Goal: Task Accomplishment & Management: Manage account settings

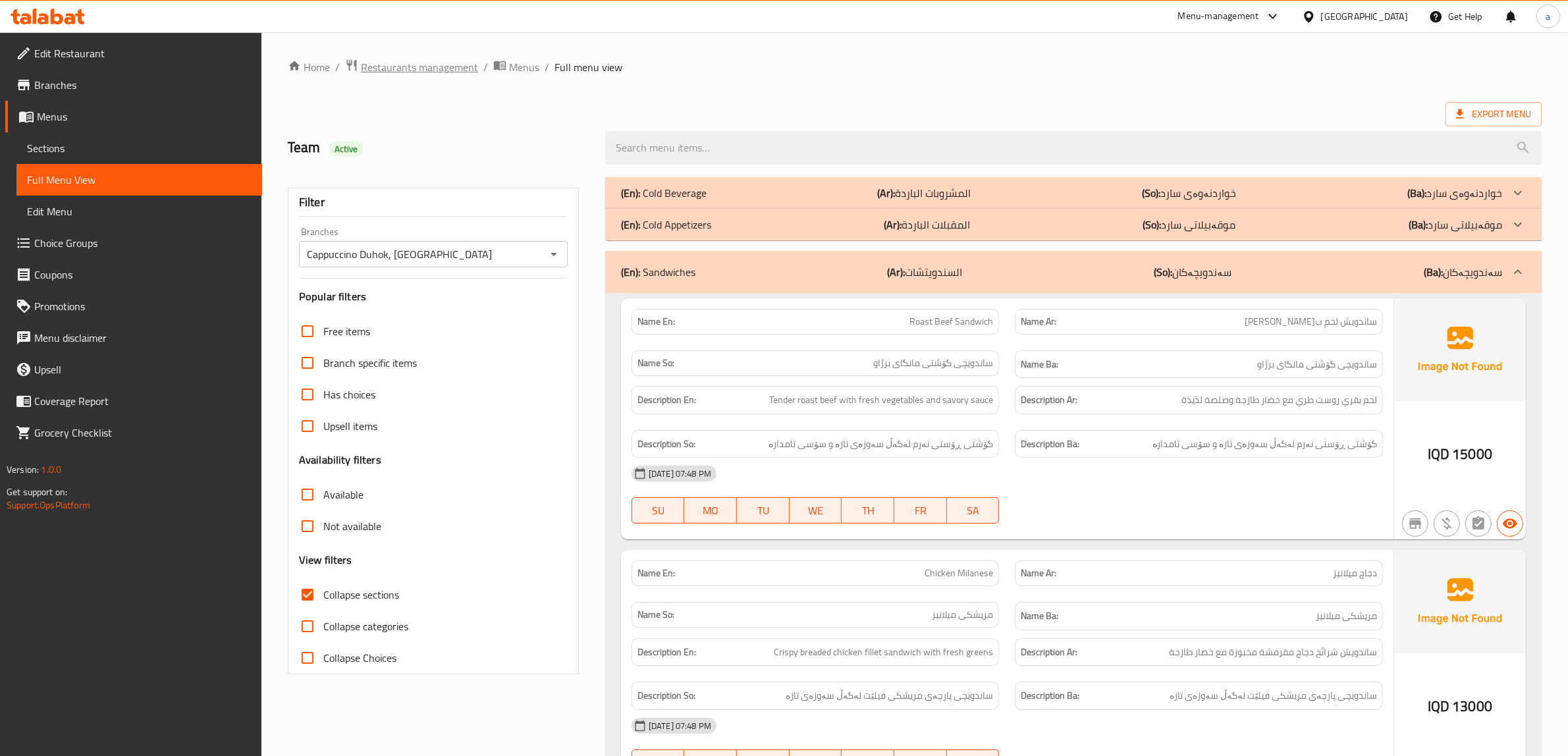
click at [419, 68] on span "Restaurants management" at bounding box center [419, 67] width 117 height 16
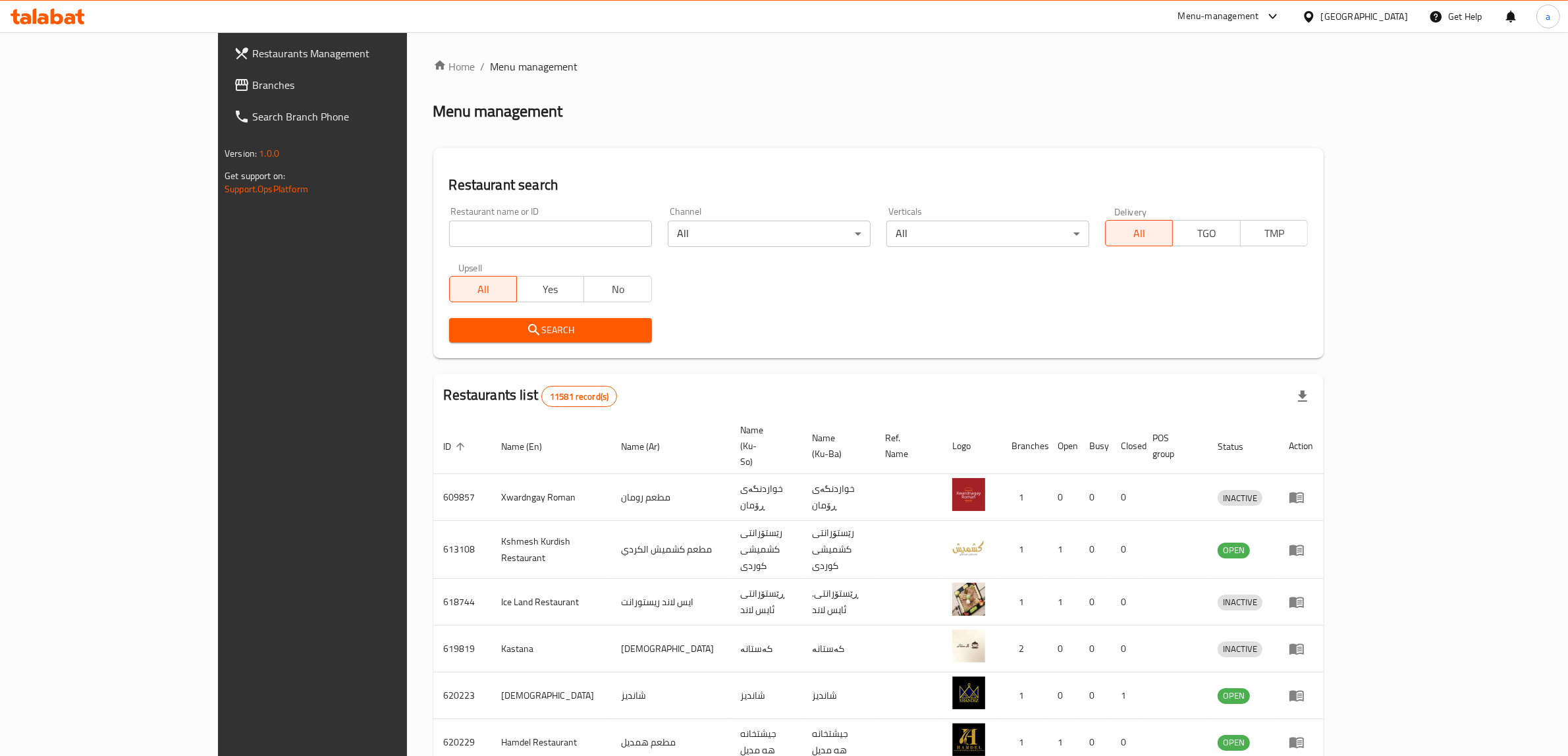
click at [252, 83] on span "Branches" at bounding box center [360, 85] width 217 height 16
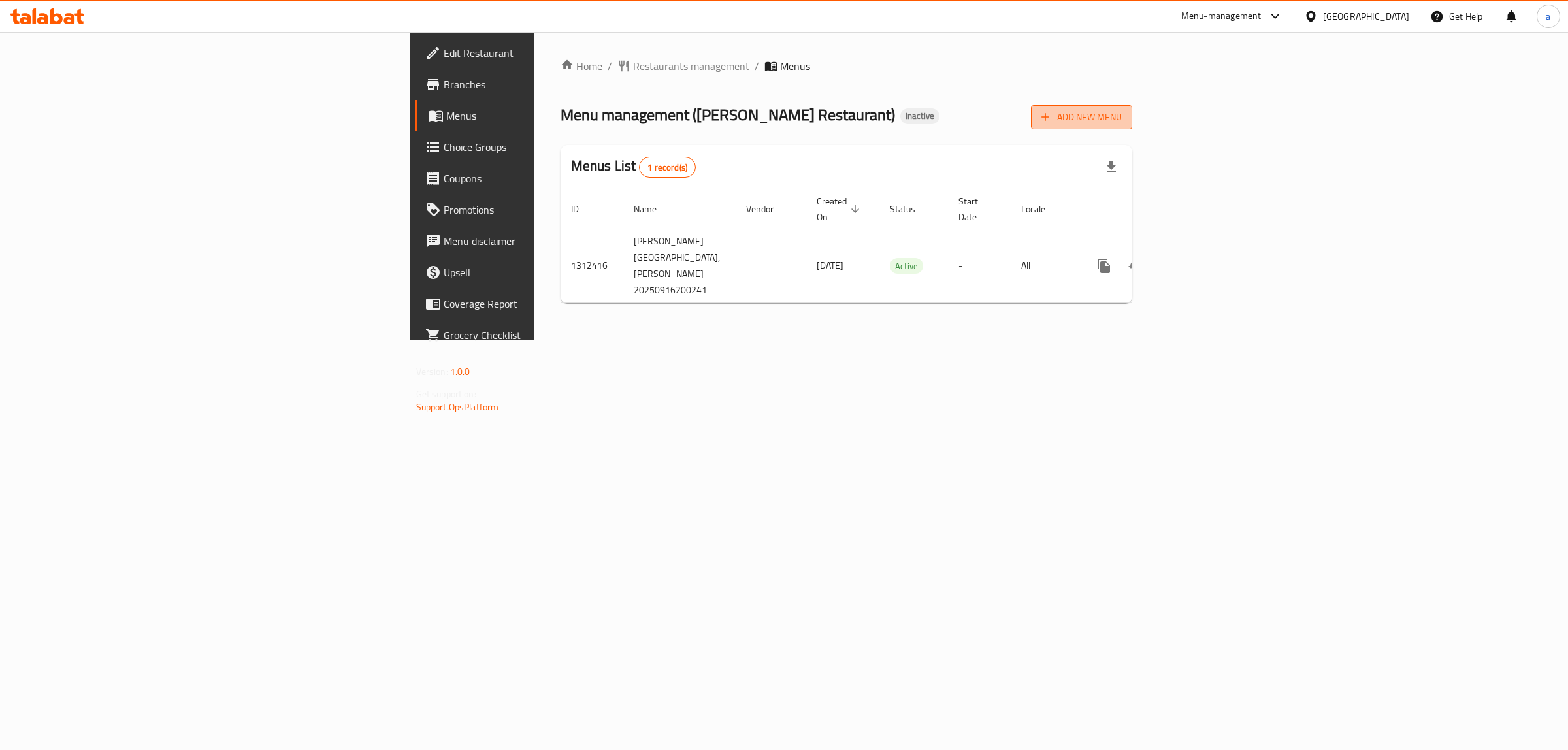
click at [1121, 121] on span "Add New Menu" at bounding box center [1081, 117] width 80 height 17
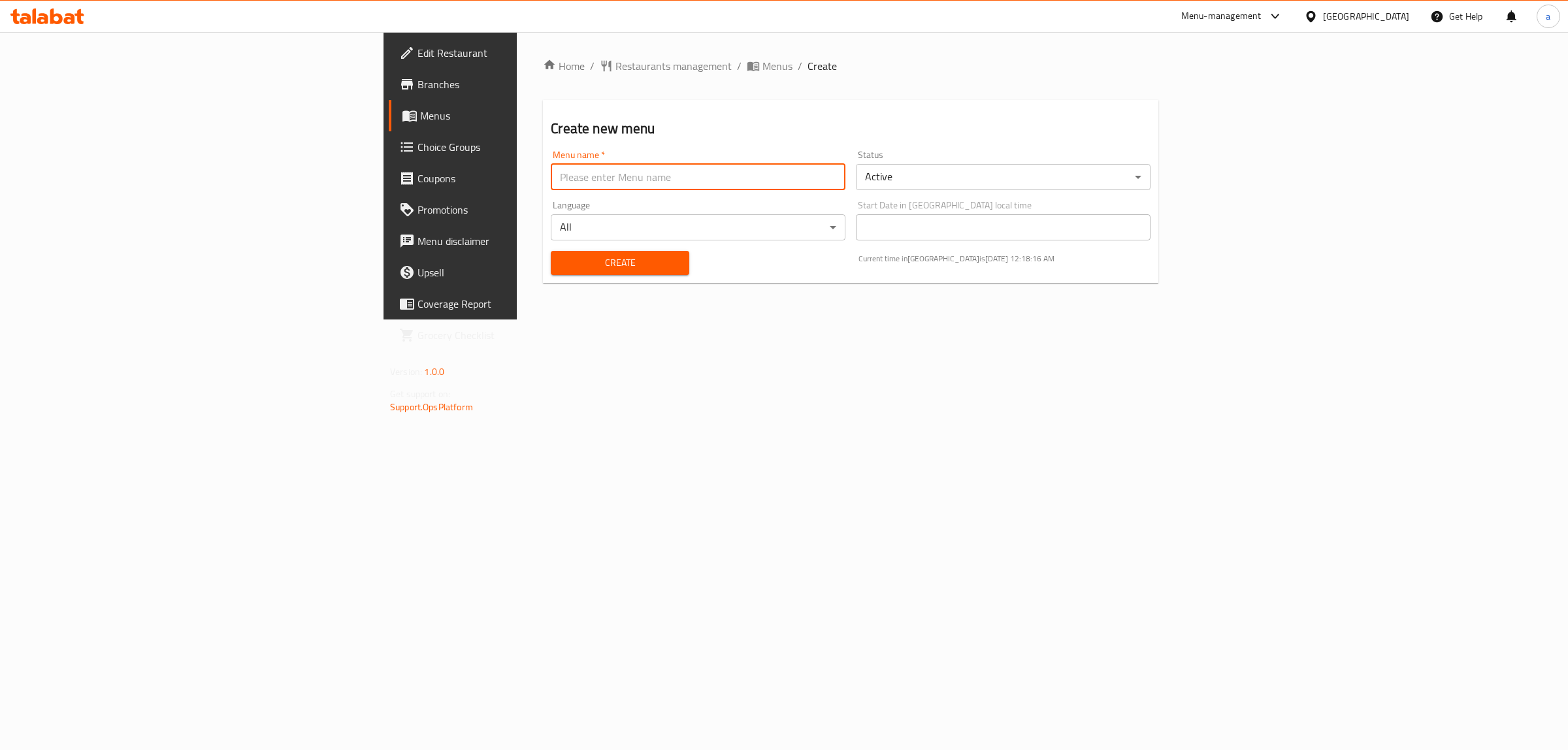
click at [752, 184] on input "text" at bounding box center [698, 177] width 295 height 26
type input "new - menu"
click at [561, 266] on span "Create" at bounding box center [619, 263] width 117 height 17
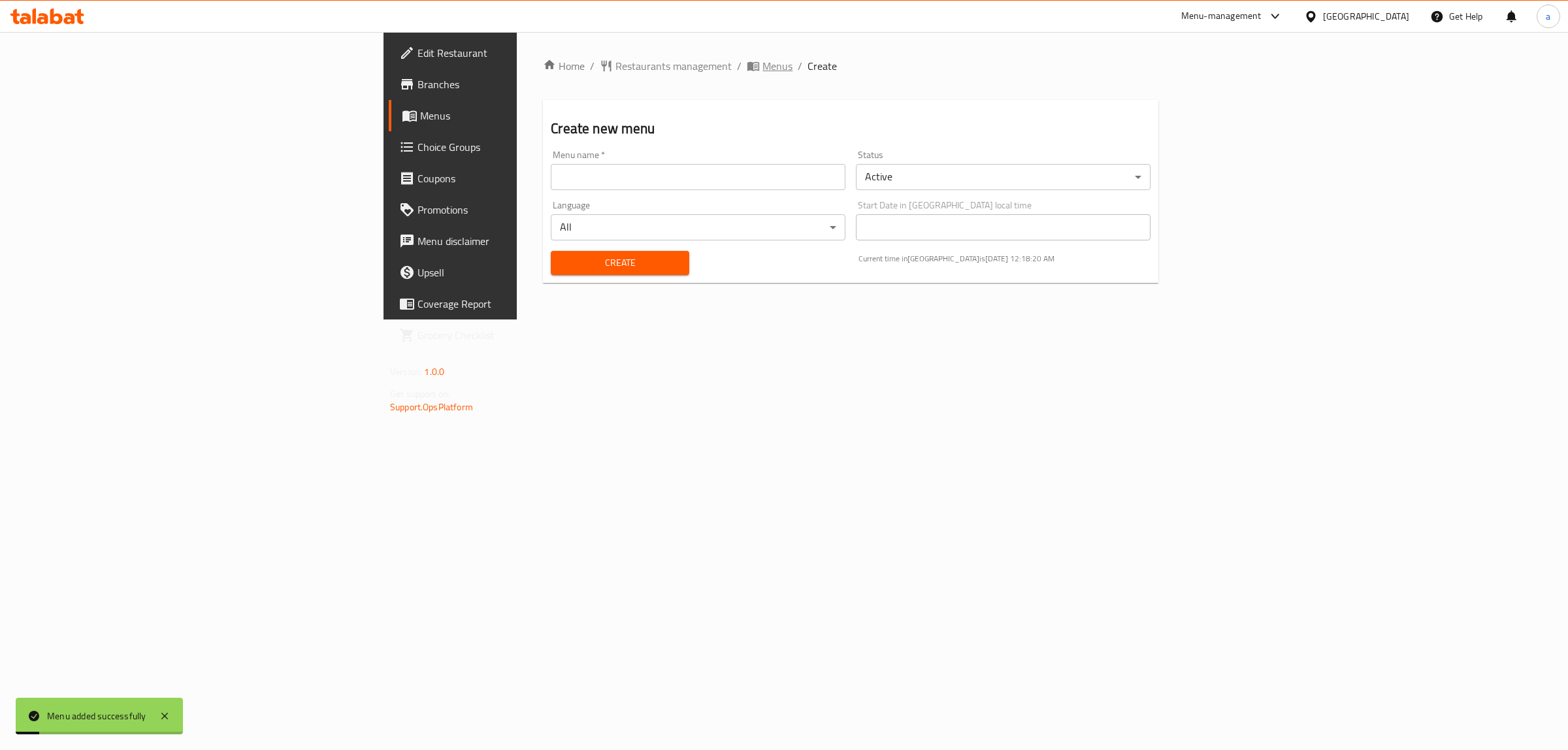
click at [763, 71] on span "Menus" at bounding box center [777, 65] width 30 height 16
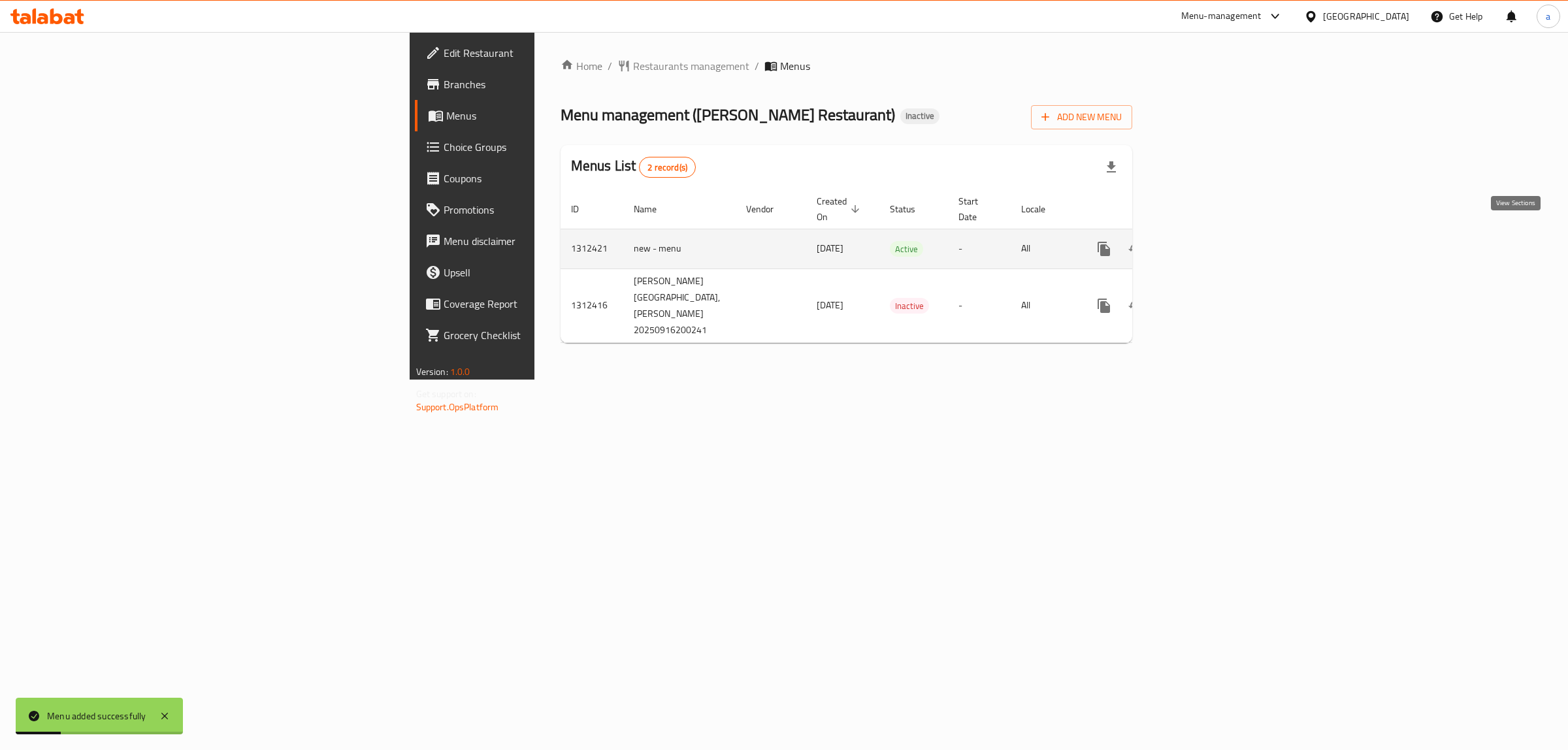
click at [1206, 241] on icon "enhanced table" at bounding box center [1198, 249] width 16 height 16
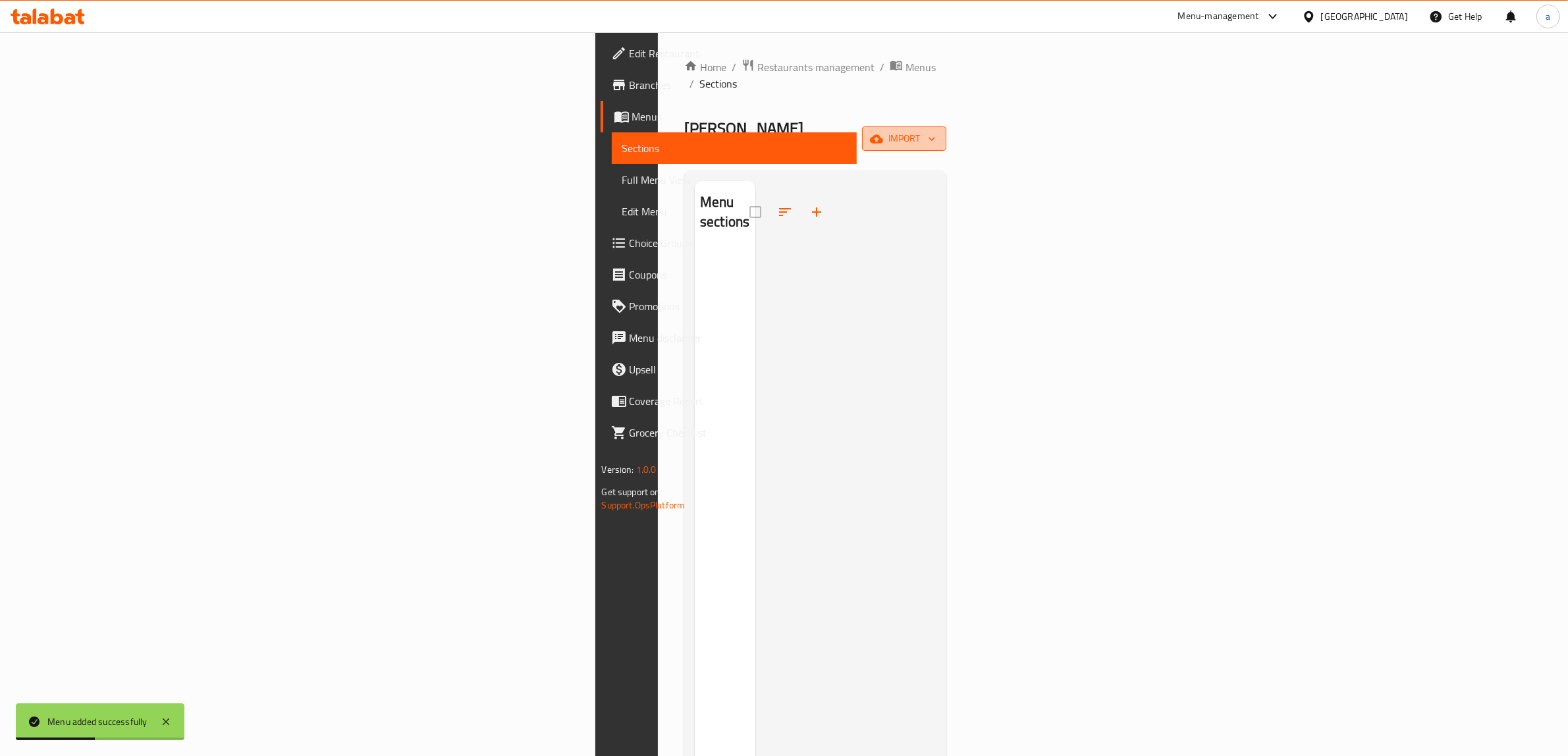
click at [883, 132] on icon "button" at bounding box center [877, 139] width 13 height 13
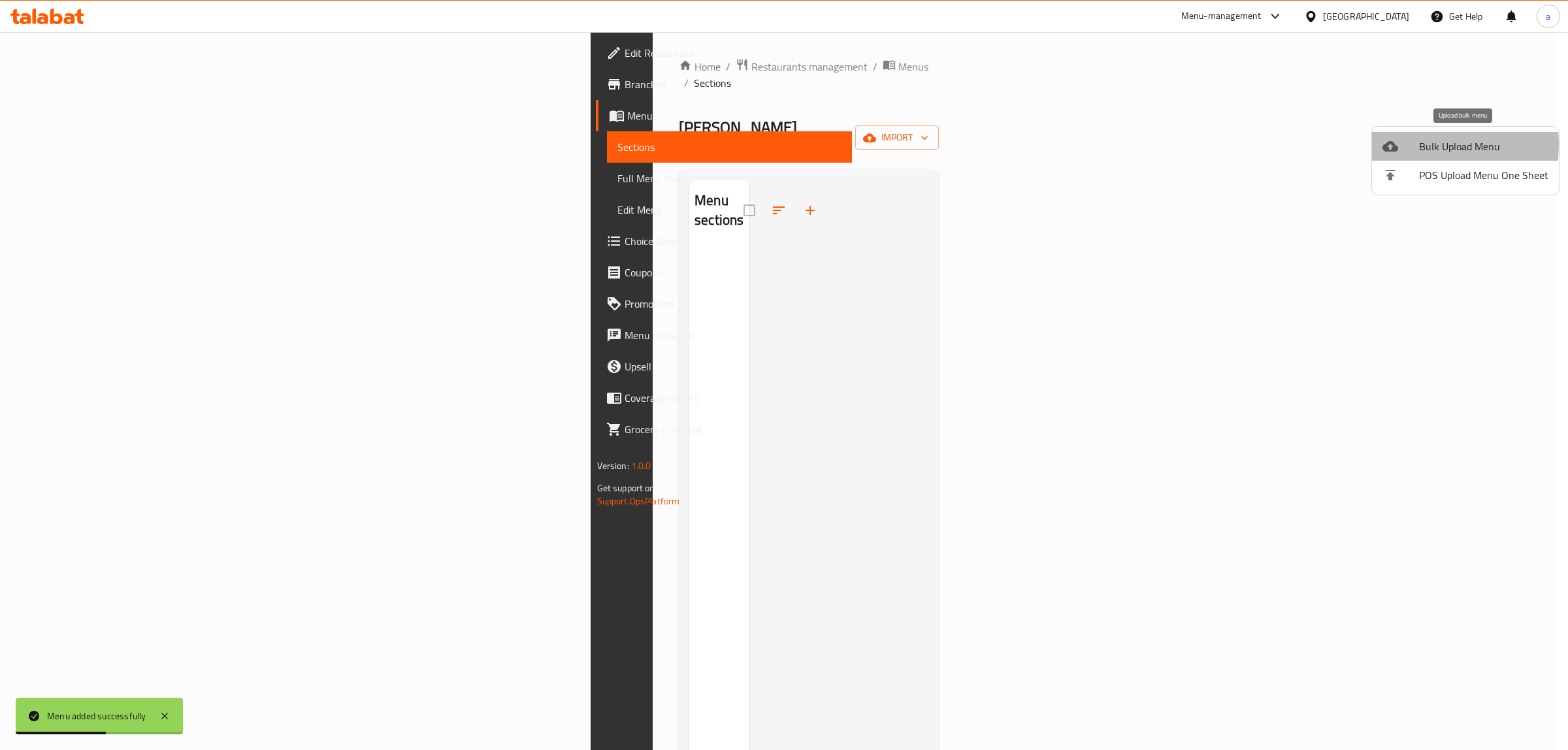
click at [1426, 145] on span "Bulk Upload Menu" at bounding box center [1483, 146] width 130 height 16
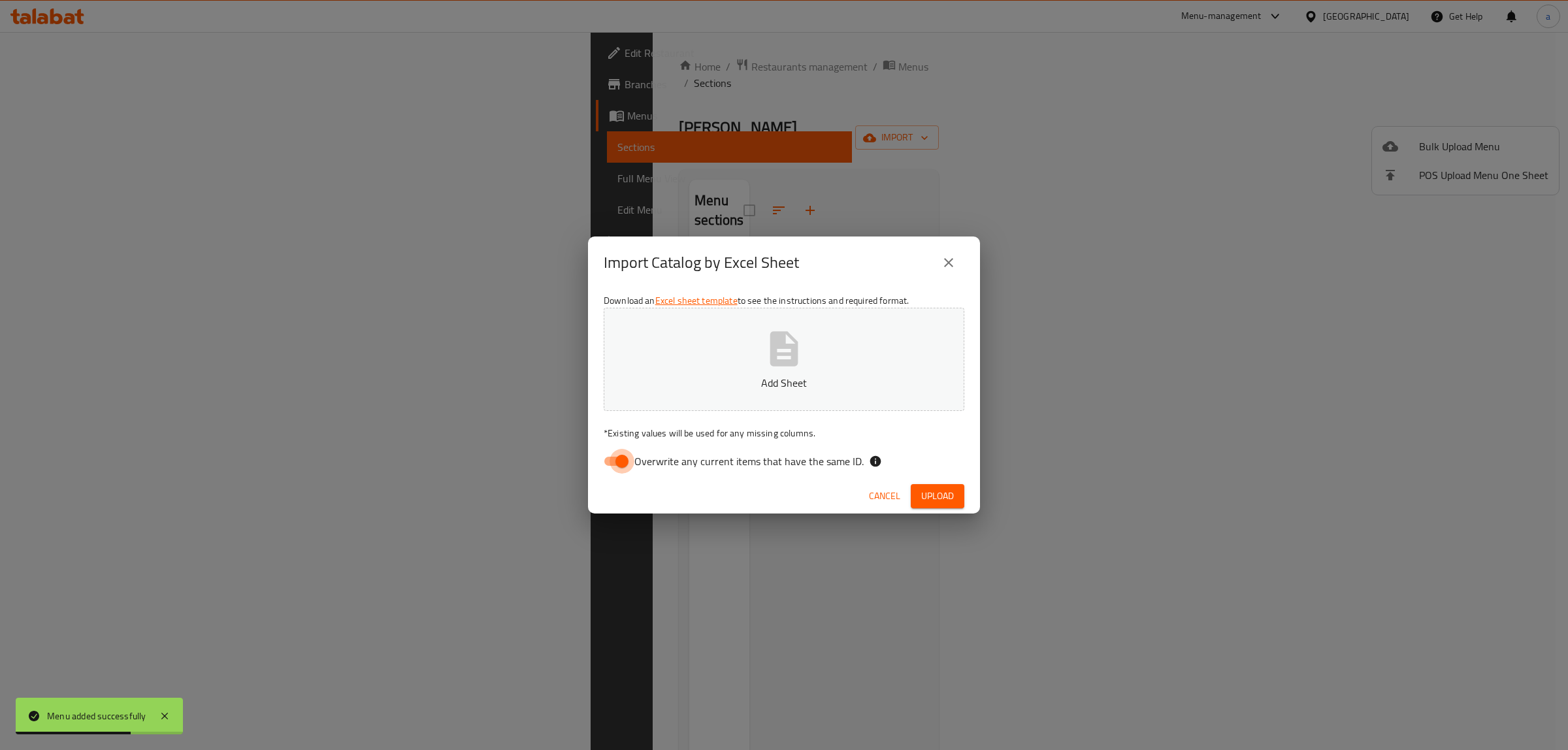
click at [617, 462] on input "Overwrite any current items that have the same ID." at bounding box center [622, 461] width 75 height 25
checkbox input "false"
click at [680, 375] on p "Add Sheet" at bounding box center [783, 382] width 320 height 16
click at [940, 278] on div "Import Catalog by Excel Sheet" at bounding box center [784, 263] width 361 height 32
click at [957, 263] on button "close" at bounding box center [949, 263] width 32 height 32
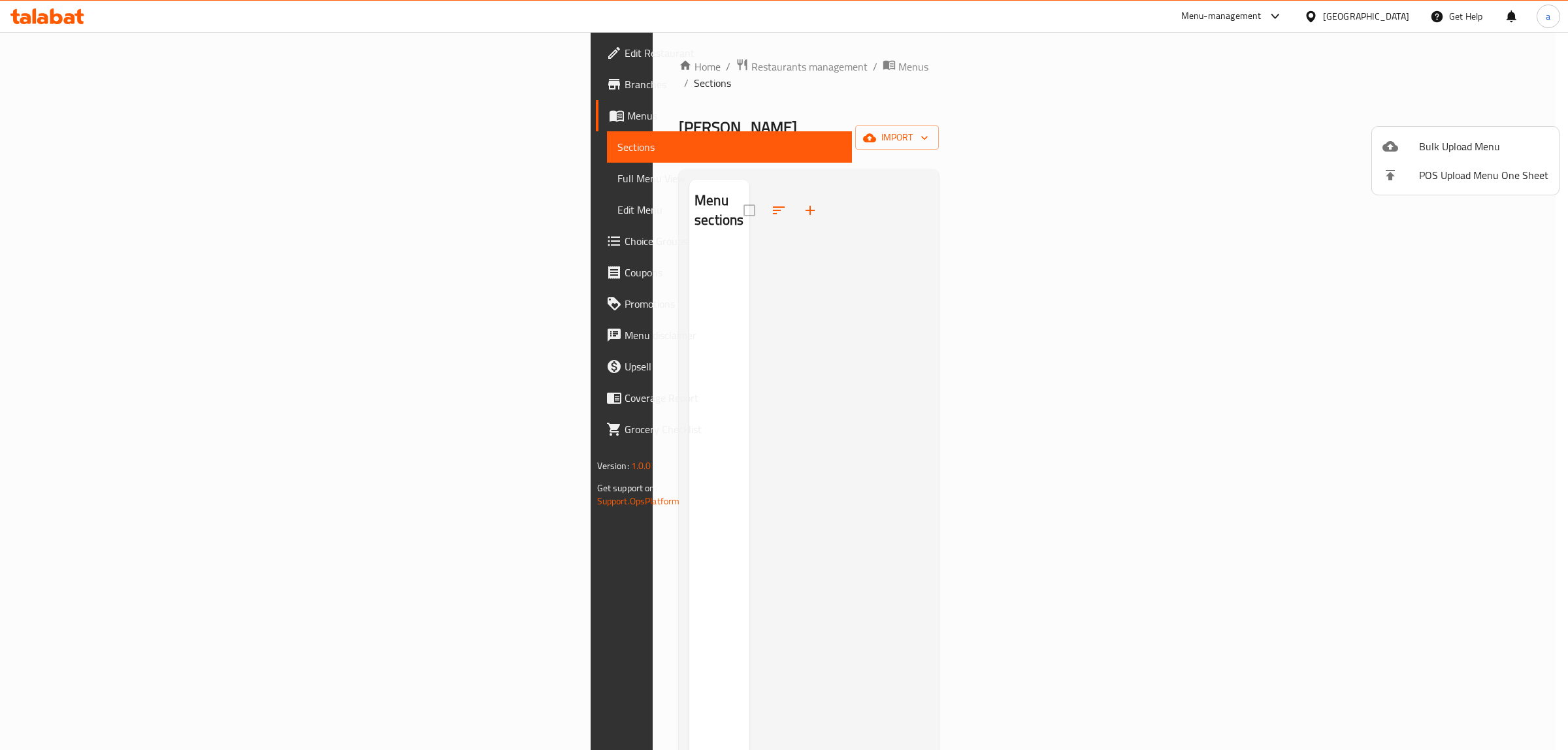
click at [1369, 150] on div at bounding box center [784, 375] width 1568 height 750
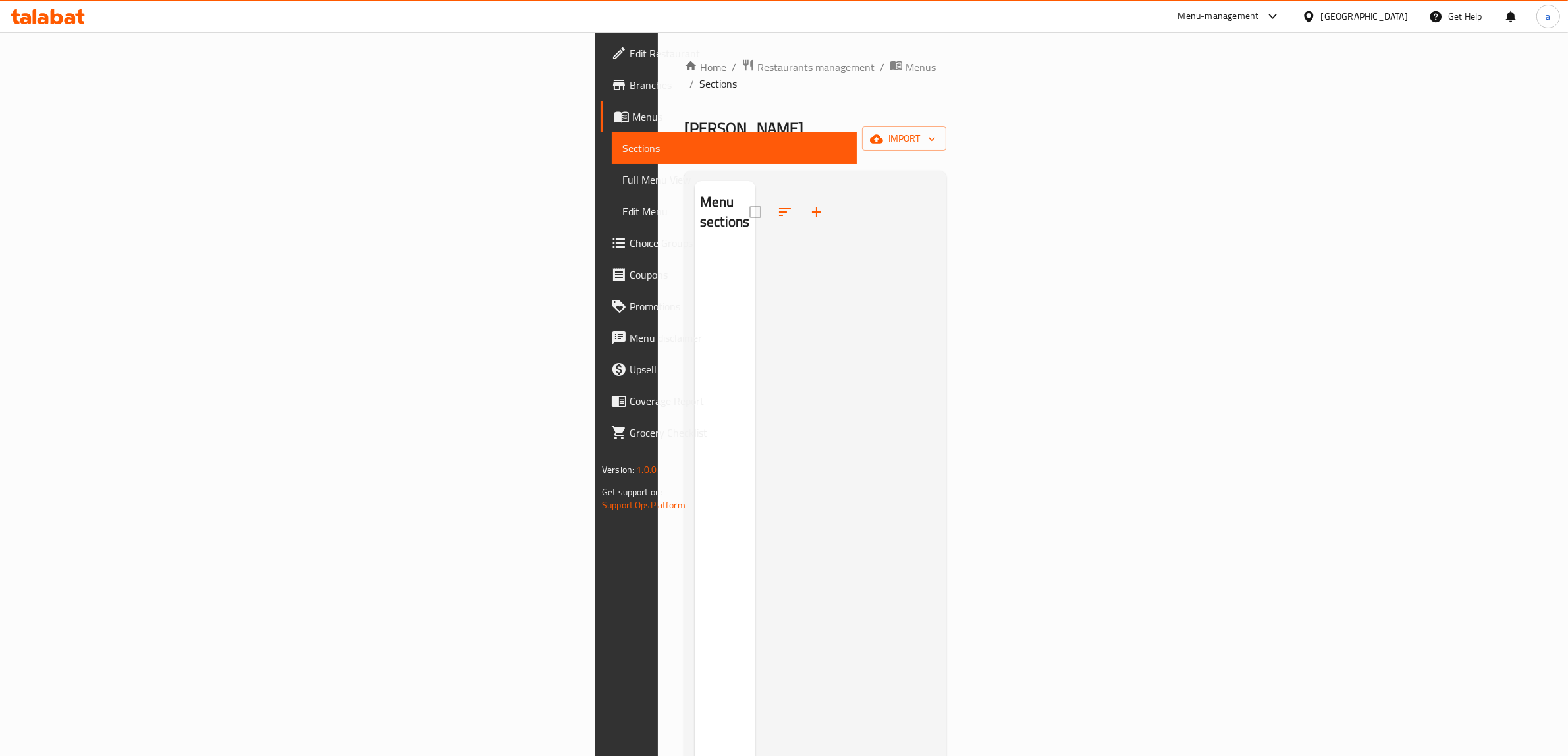
click at [937, 181] on div at bounding box center [846, 559] width 181 height 756
click at [883, 132] on icon "button" at bounding box center [877, 139] width 13 height 13
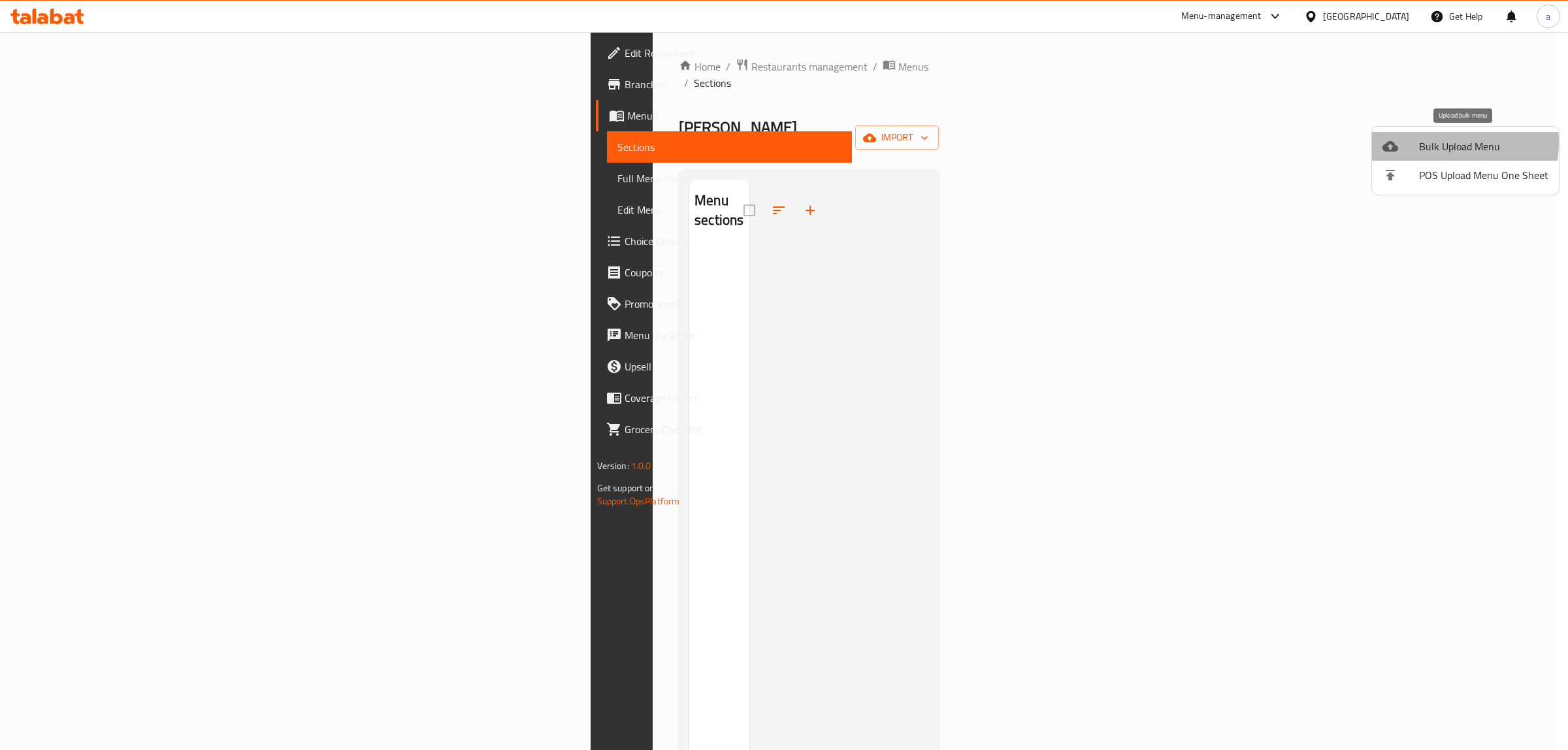
click at [1428, 143] on span "Bulk Upload Menu" at bounding box center [1483, 146] width 130 height 16
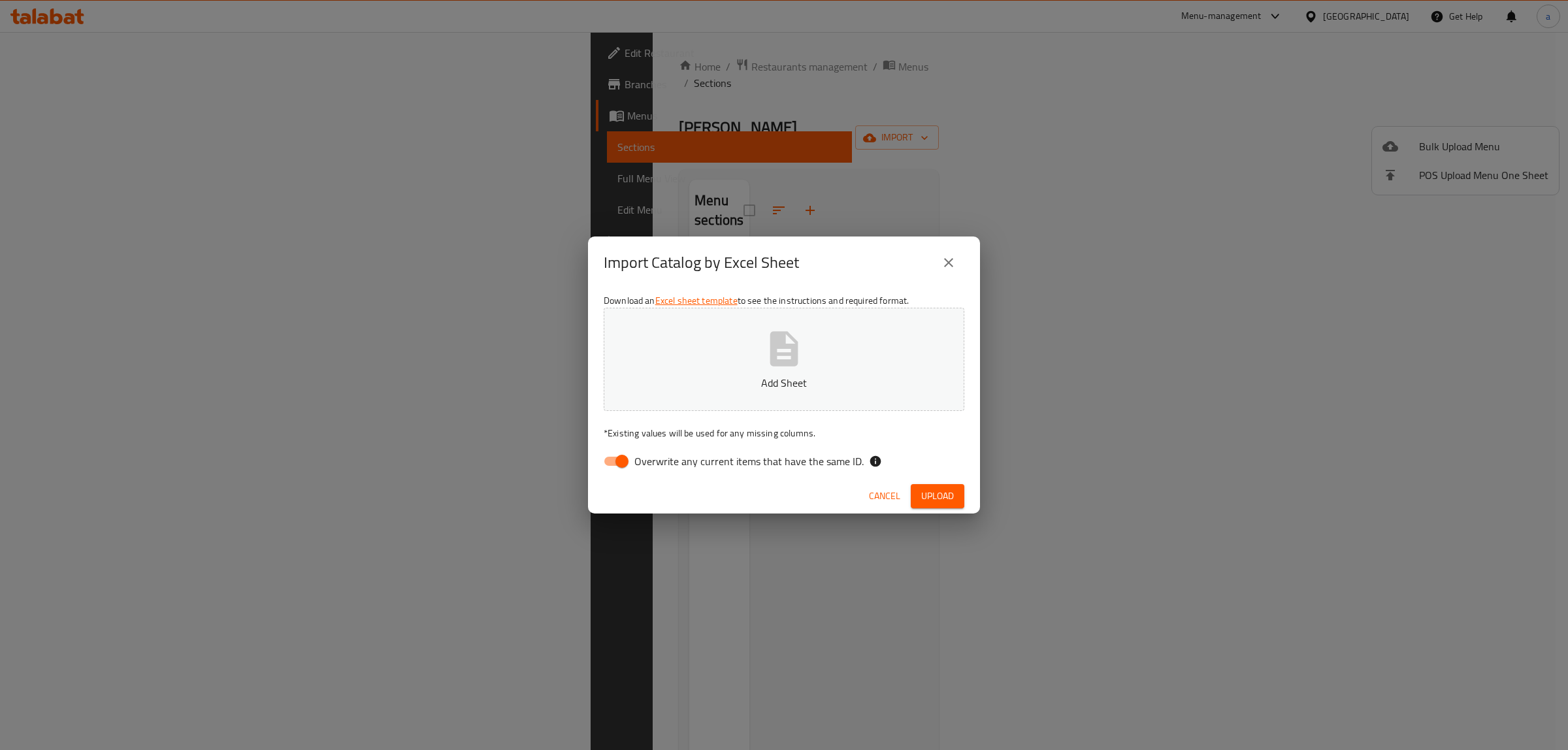
click at [599, 469] on input "Overwrite any current items that have the same ID." at bounding box center [622, 461] width 75 height 25
checkbox input "false"
click at [695, 383] on p "Add Sheet" at bounding box center [783, 382] width 320 height 16
click at [942, 498] on span "Upload" at bounding box center [937, 497] width 33 height 17
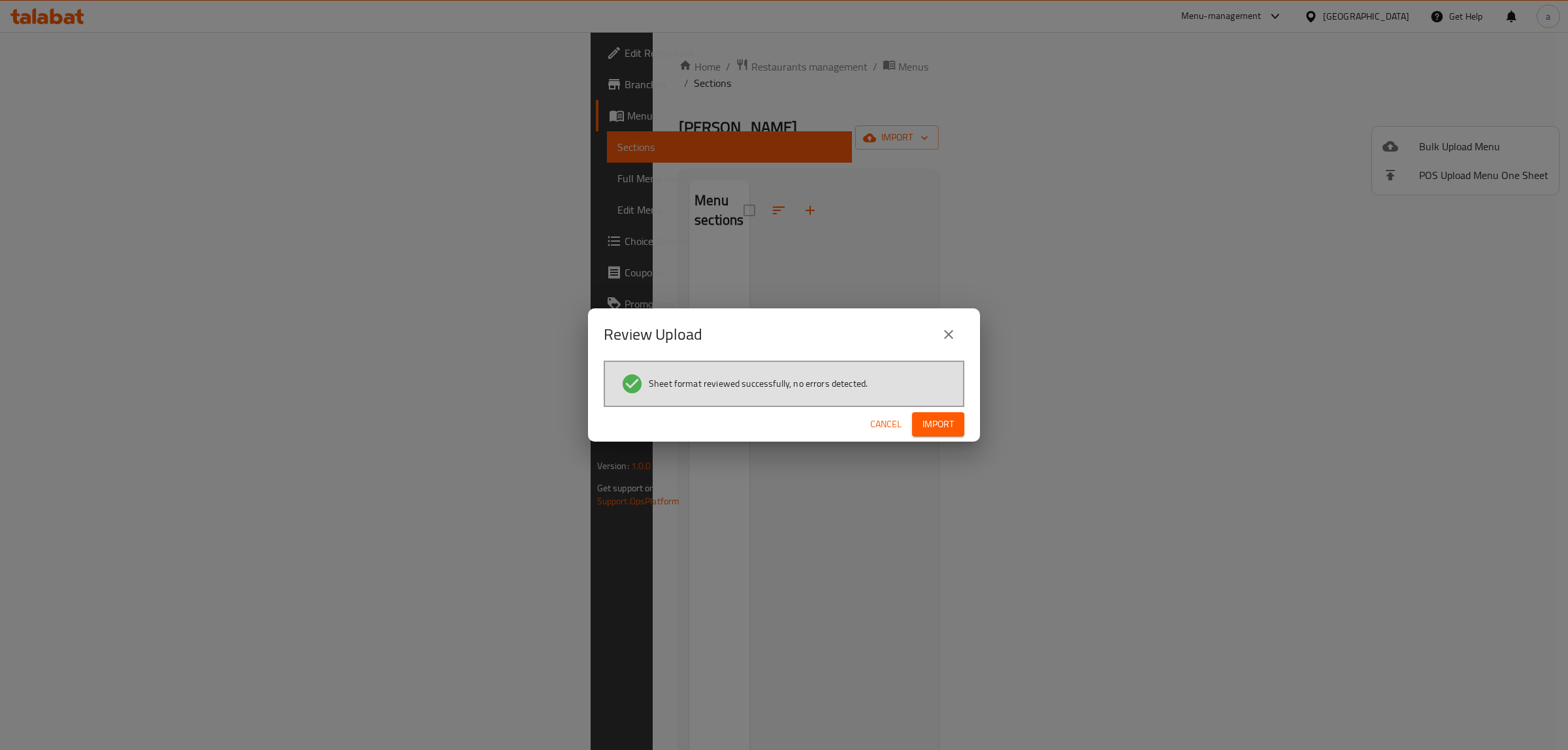
click at [951, 418] on span "Import" at bounding box center [939, 424] width 32 height 17
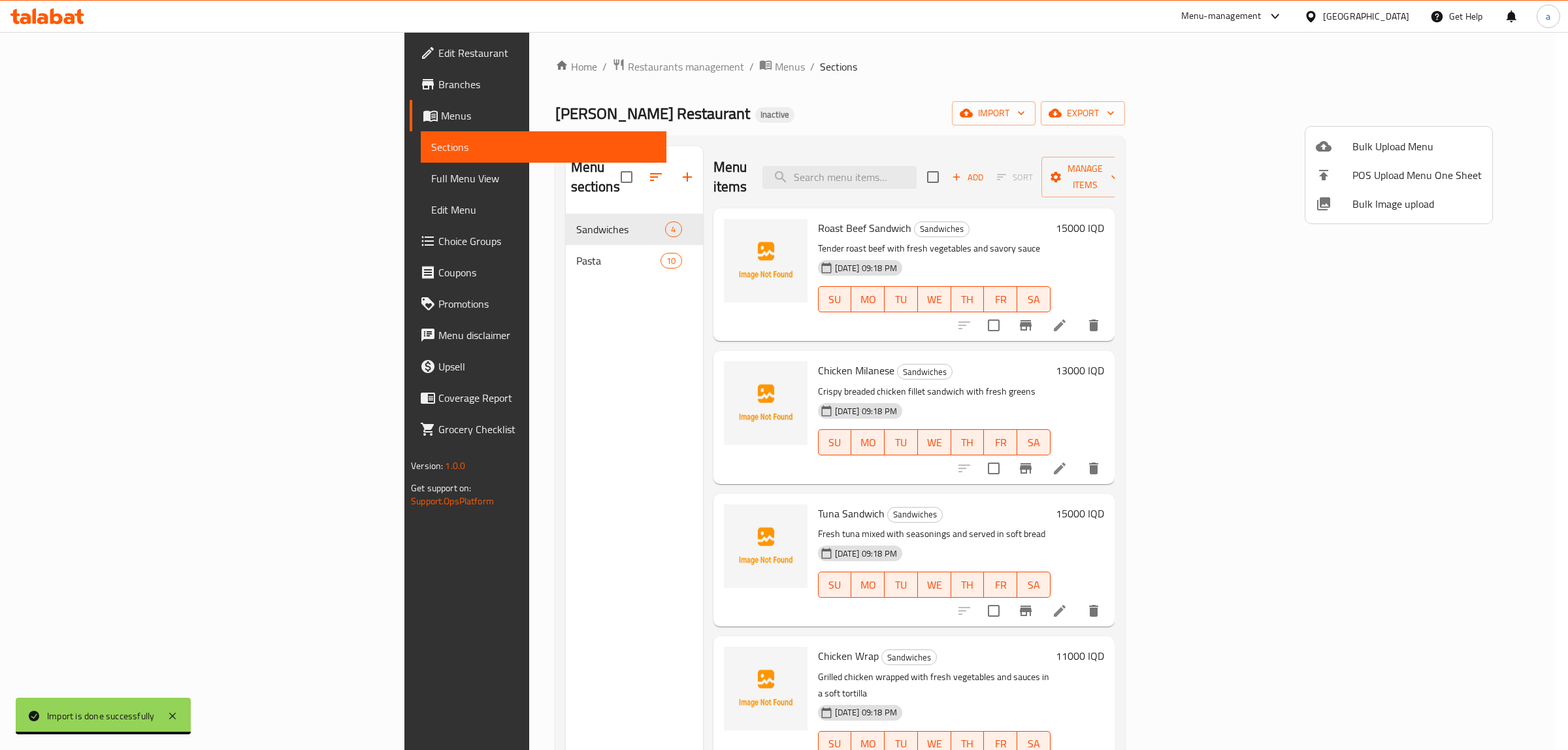
click at [802, 143] on div at bounding box center [784, 375] width 1568 height 750
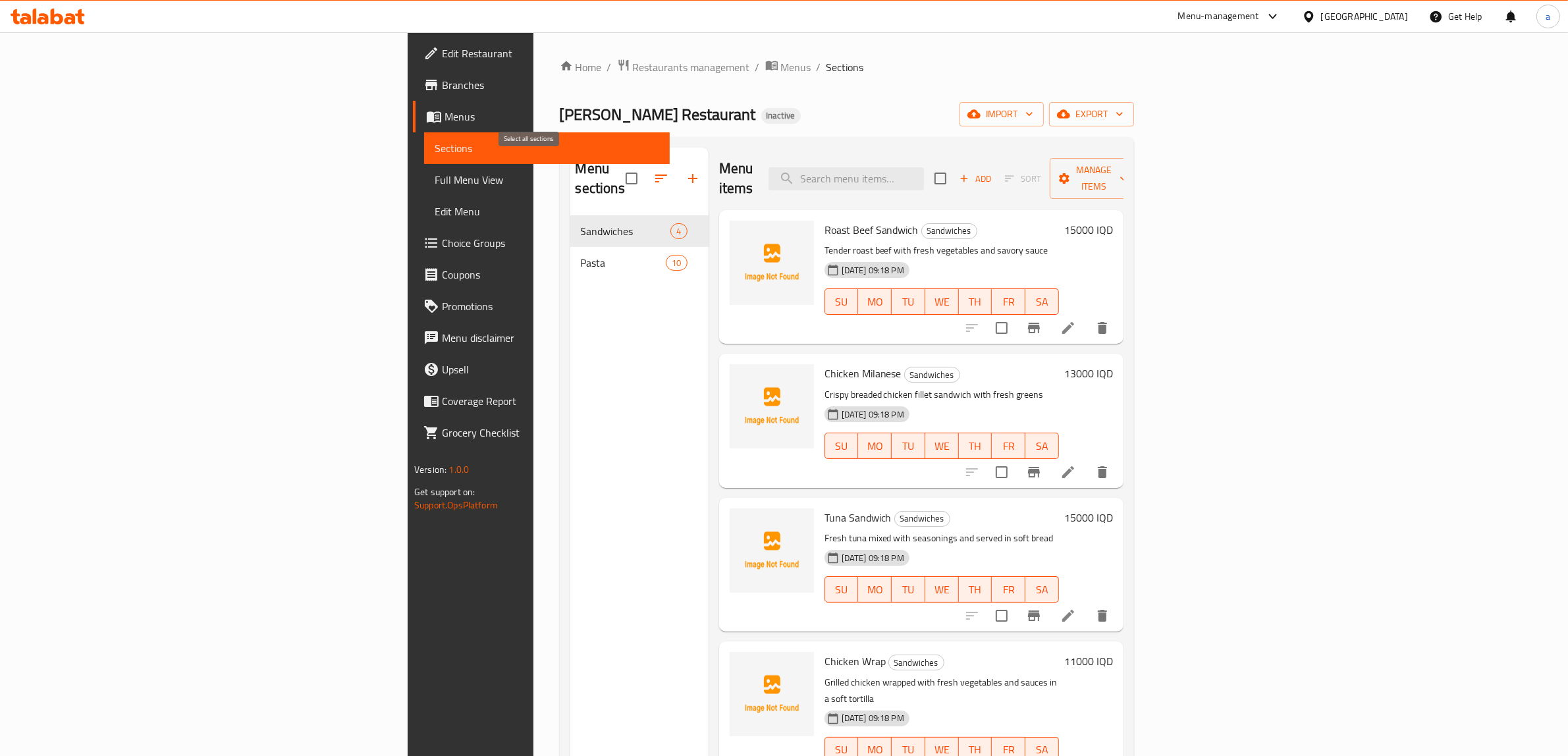
click at [617, 176] on input "checkbox" at bounding box center [630, 177] width 27 height 27
click at [617, 171] on input "checkbox" at bounding box center [630, 177] width 27 height 27
click at [617, 168] on input "checkbox" at bounding box center [630, 177] width 27 height 27
click at [617, 171] on input "checkbox" at bounding box center [630, 177] width 27 height 27
checkbox input "false"
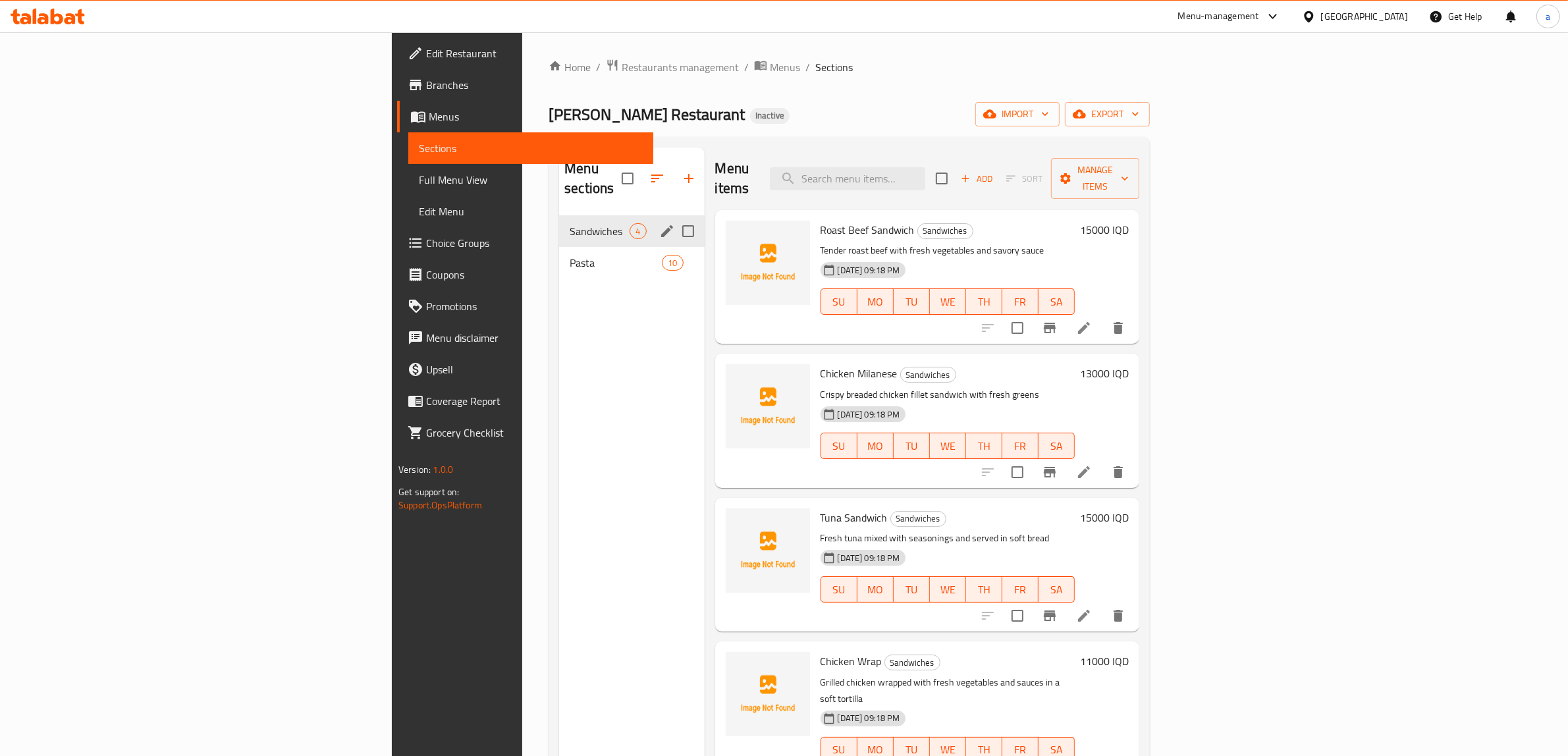
click at [675, 217] on input "Menu sections" at bounding box center [688, 230] width 27 height 27
checkbox input "true"
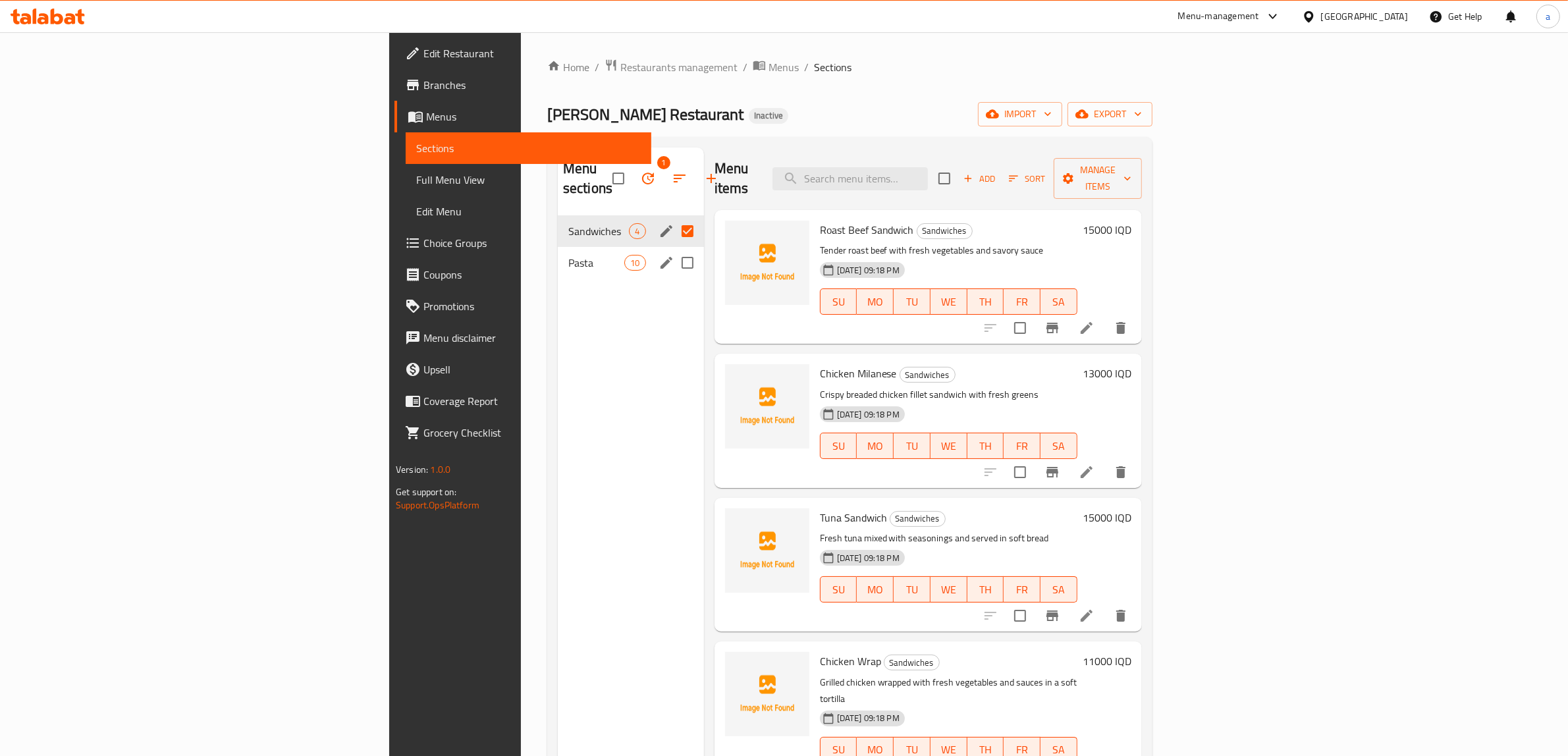
click at [674, 249] on input "Menu sections" at bounding box center [687, 262] width 27 height 27
checkbox input "true"
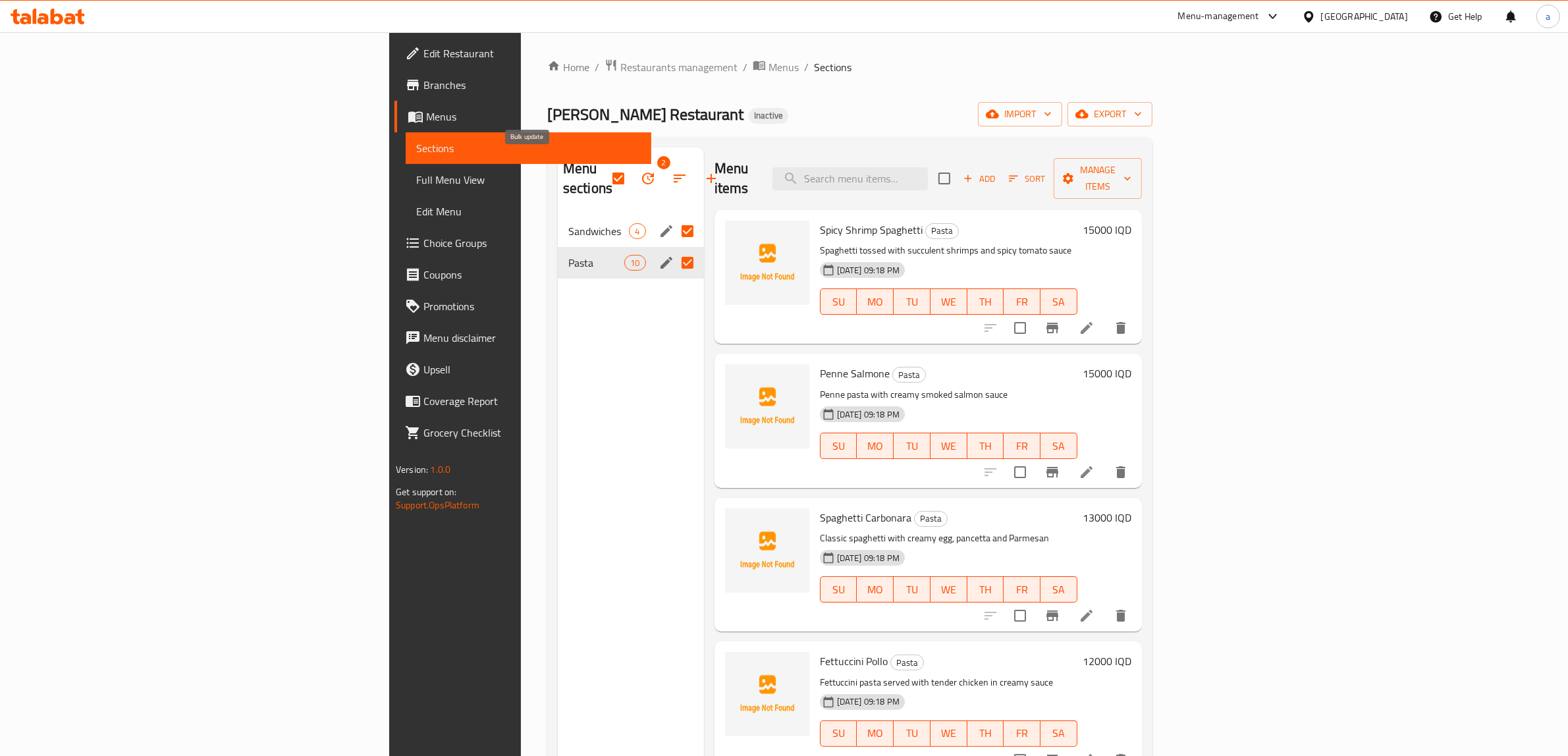
click at [640, 171] on icon "button" at bounding box center [647, 178] width 16 height 16
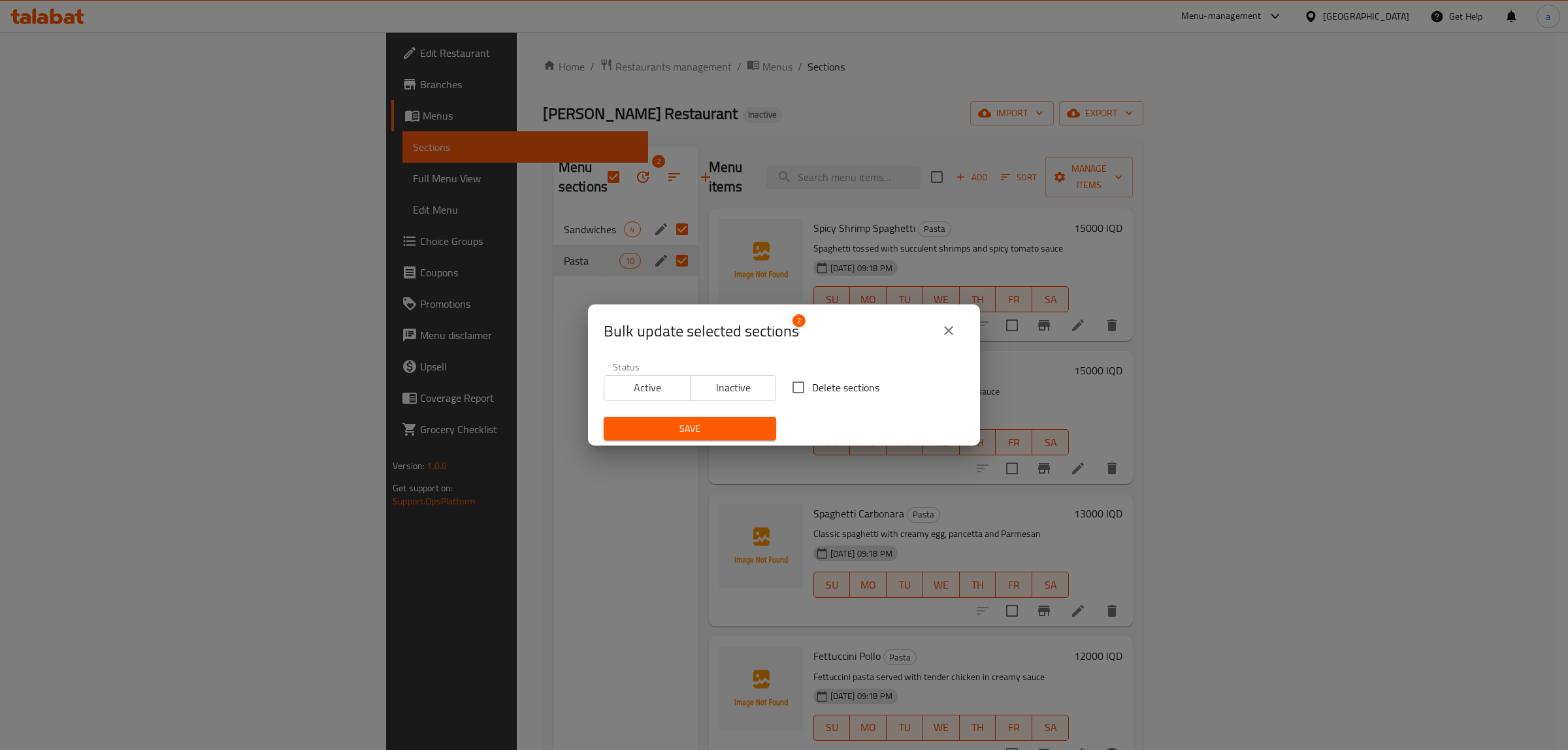
click at [798, 386] on input "Delete sections" at bounding box center [798, 387] width 27 height 27
checkbox input "true"
click at [734, 420] on span "Save" at bounding box center [690, 429] width 152 height 17
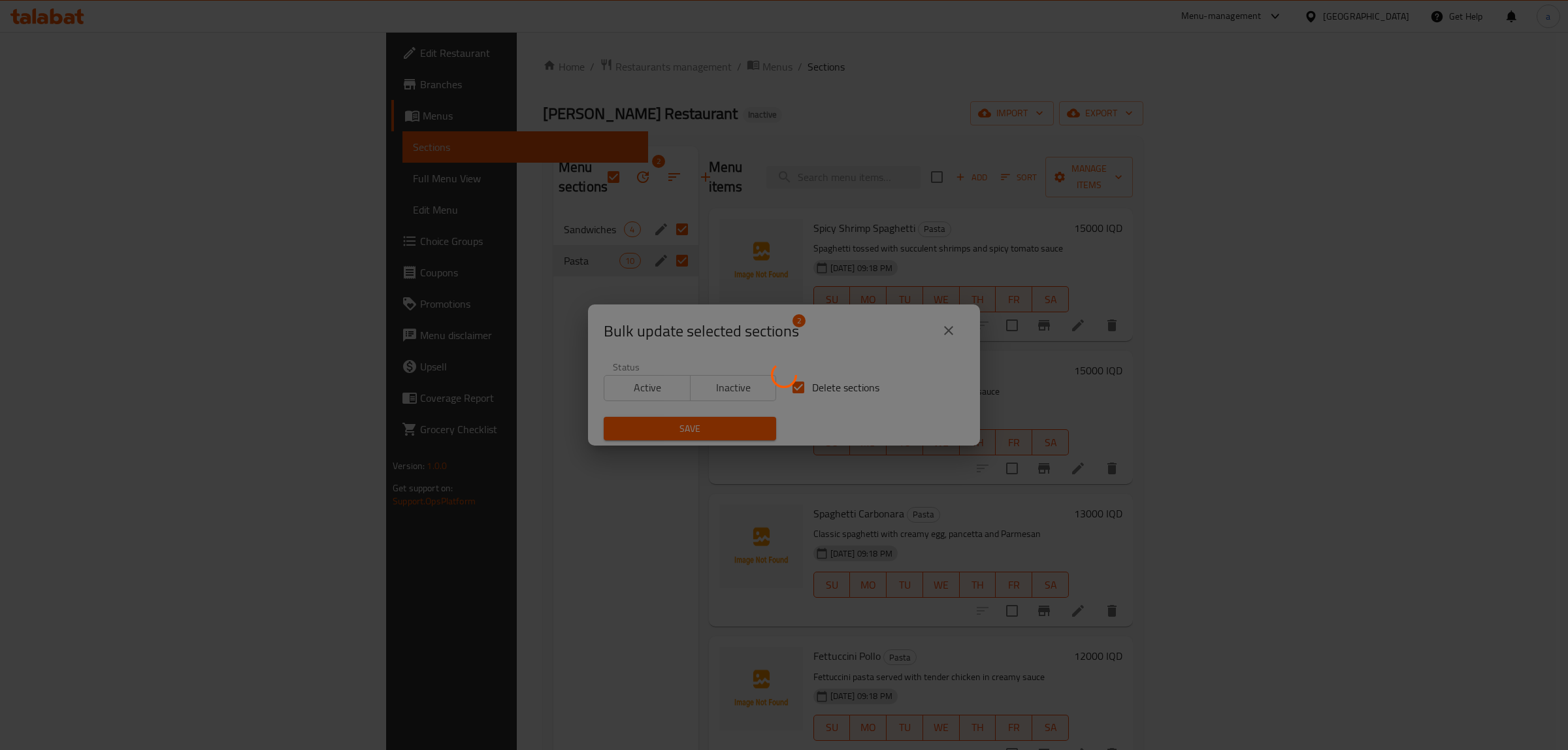
checkbox input "false"
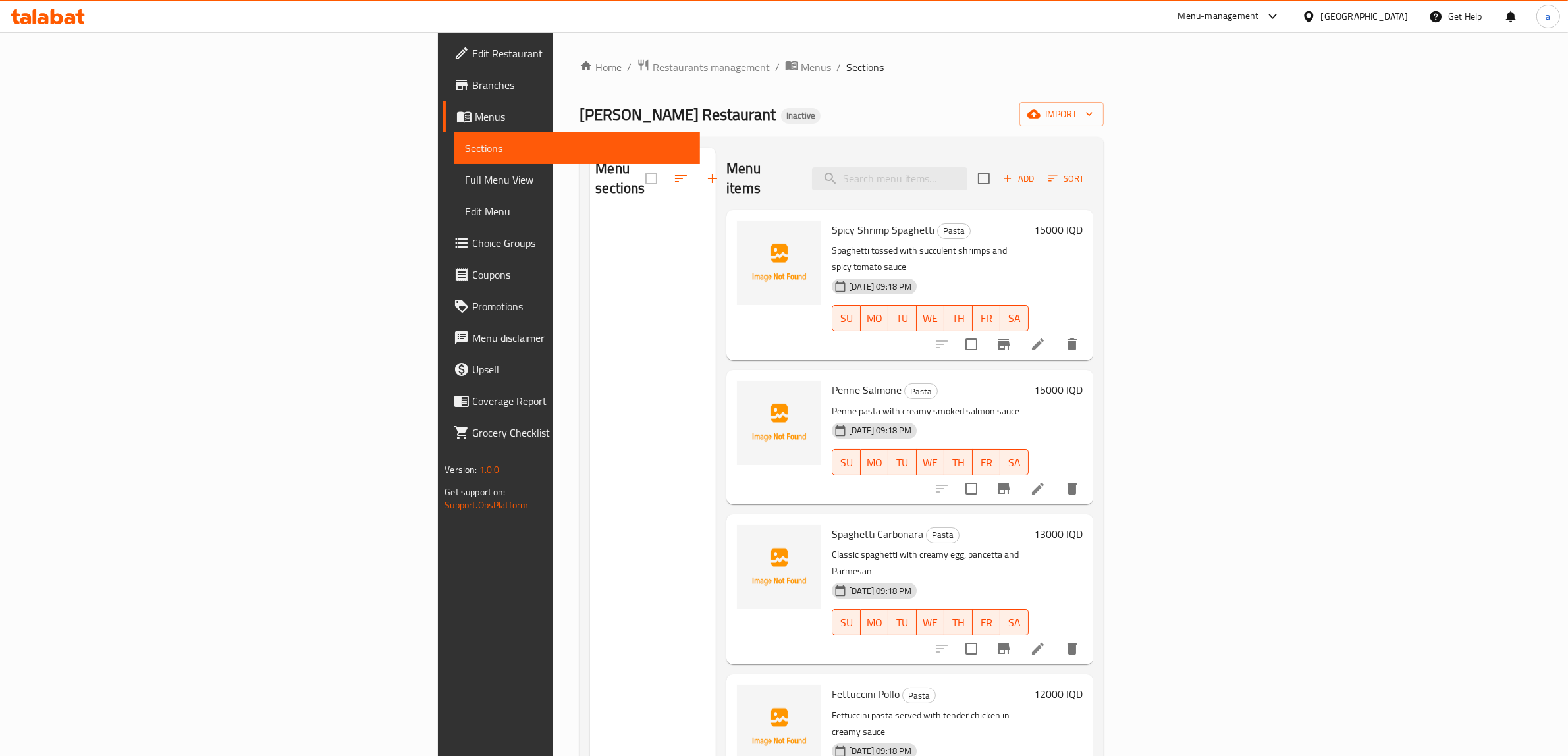
drag, startPoint x: 827, startPoint y: 107, endPoint x: 798, endPoint y: 79, distance: 40.3
click at [827, 109] on div "Home / Restaurants management / Menus / Sections Abu Ali Restaurant Inactive im…" at bounding box center [841, 486] width 523 height 855
click at [894, 148] on div "Menu items Add Sort" at bounding box center [909, 178] width 366 height 63
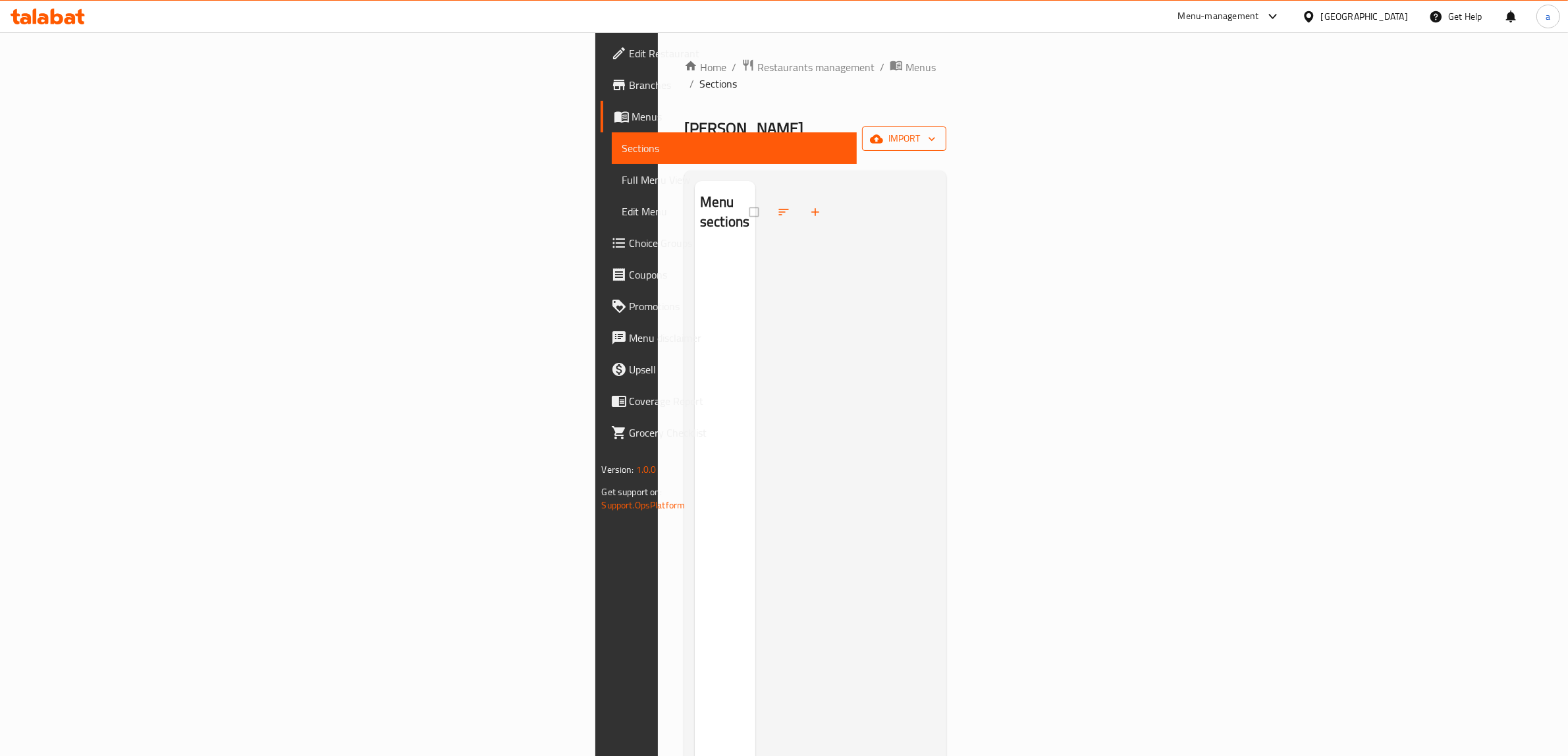
click at [946, 127] on button "import" at bounding box center [904, 139] width 85 height 24
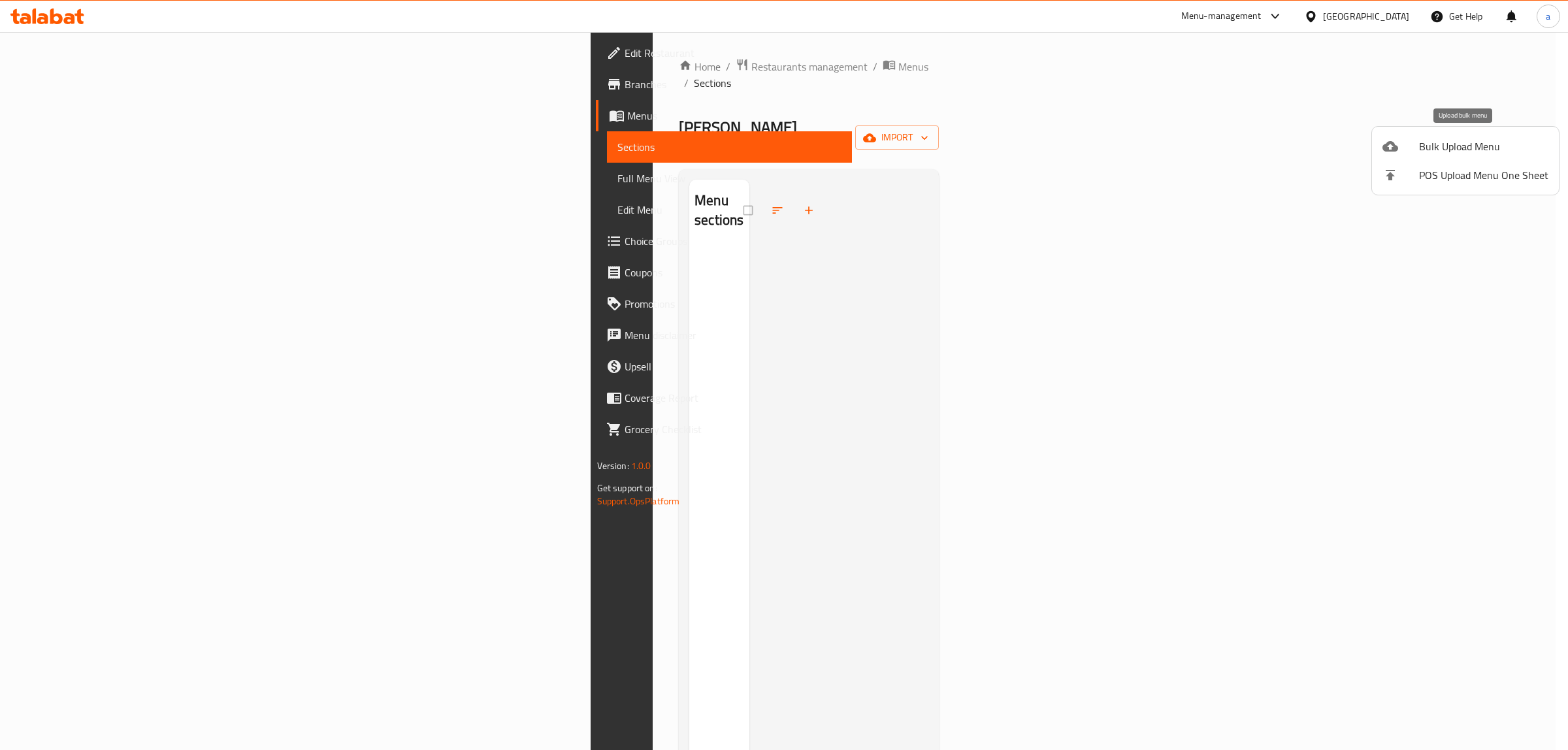
click at [1417, 145] on div at bounding box center [1400, 146] width 36 height 16
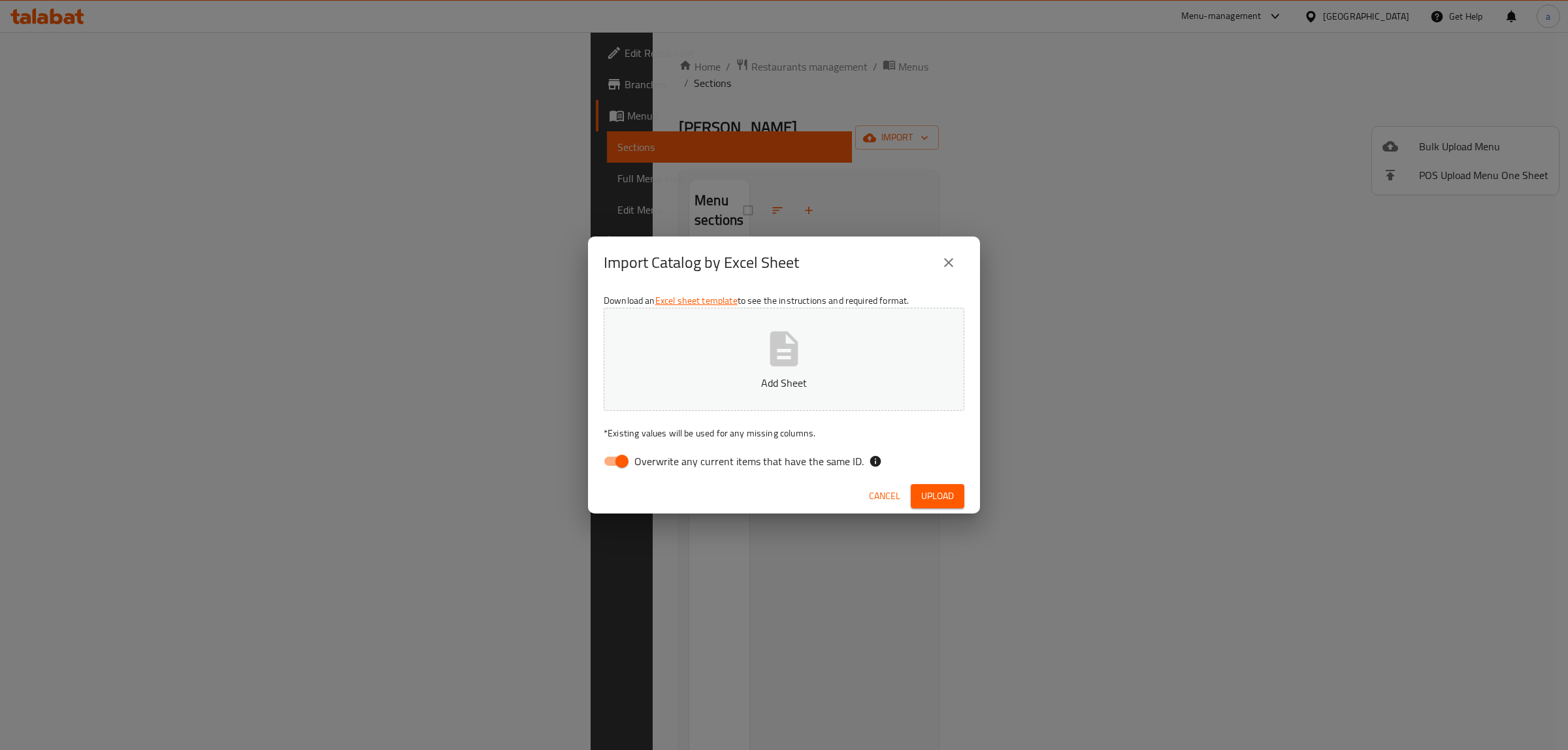
click at [612, 469] on input "Overwrite any current items that have the same ID." at bounding box center [622, 461] width 75 height 25
checkbox input "false"
click at [713, 392] on button "Add Sheet" at bounding box center [784, 359] width 361 height 103
click at [942, 501] on span "Upload" at bounding box center [937, 497] width 33 height 17
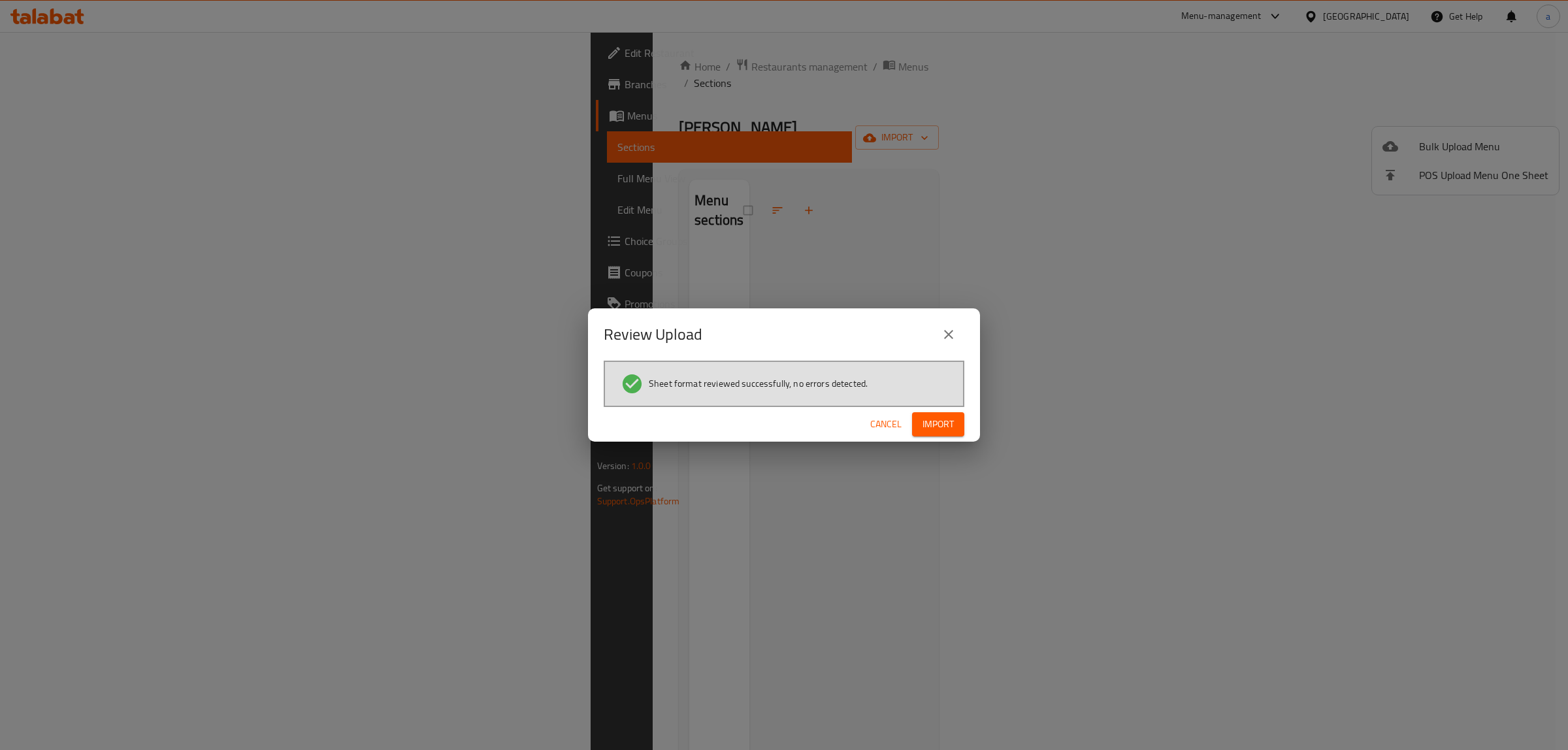
click at [936, 420] on span "Import" at bounding box center [939, 424] width 32 height 17
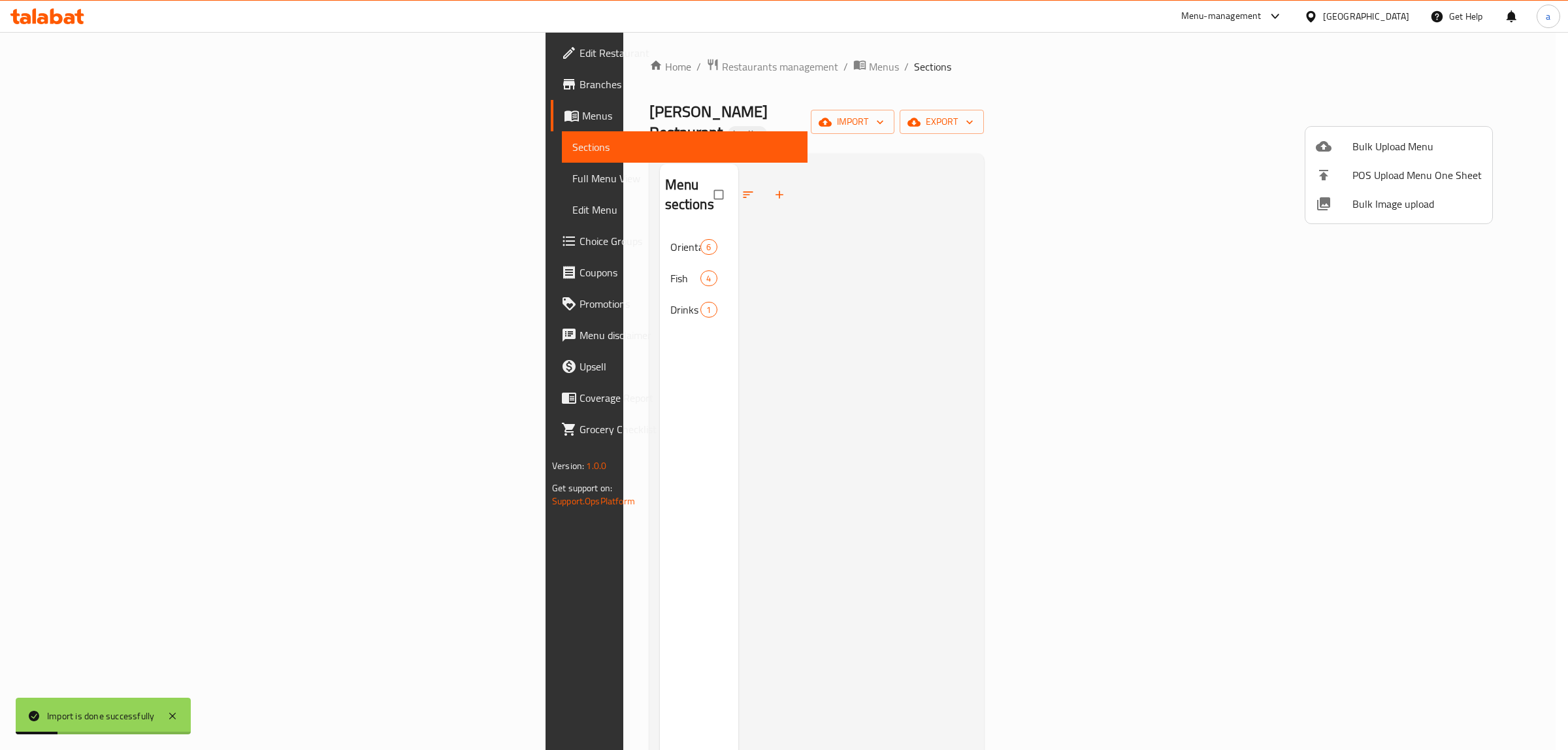
click at [351, 200] on div at bounding box center [784, 375] width 1568 height 750
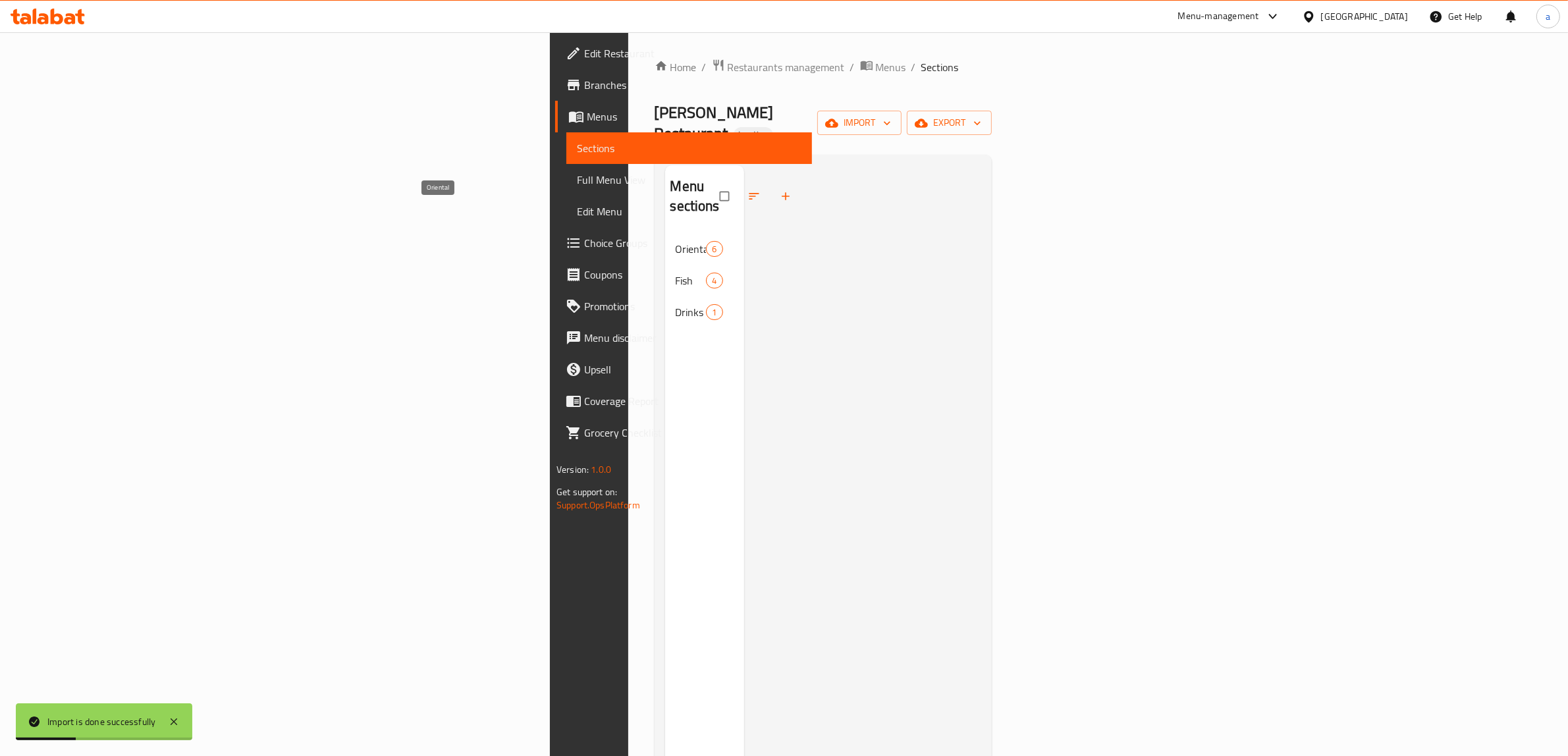
click at [675, 241] on span "Oriental" at bounding box center [691, 249] width 31 height 16
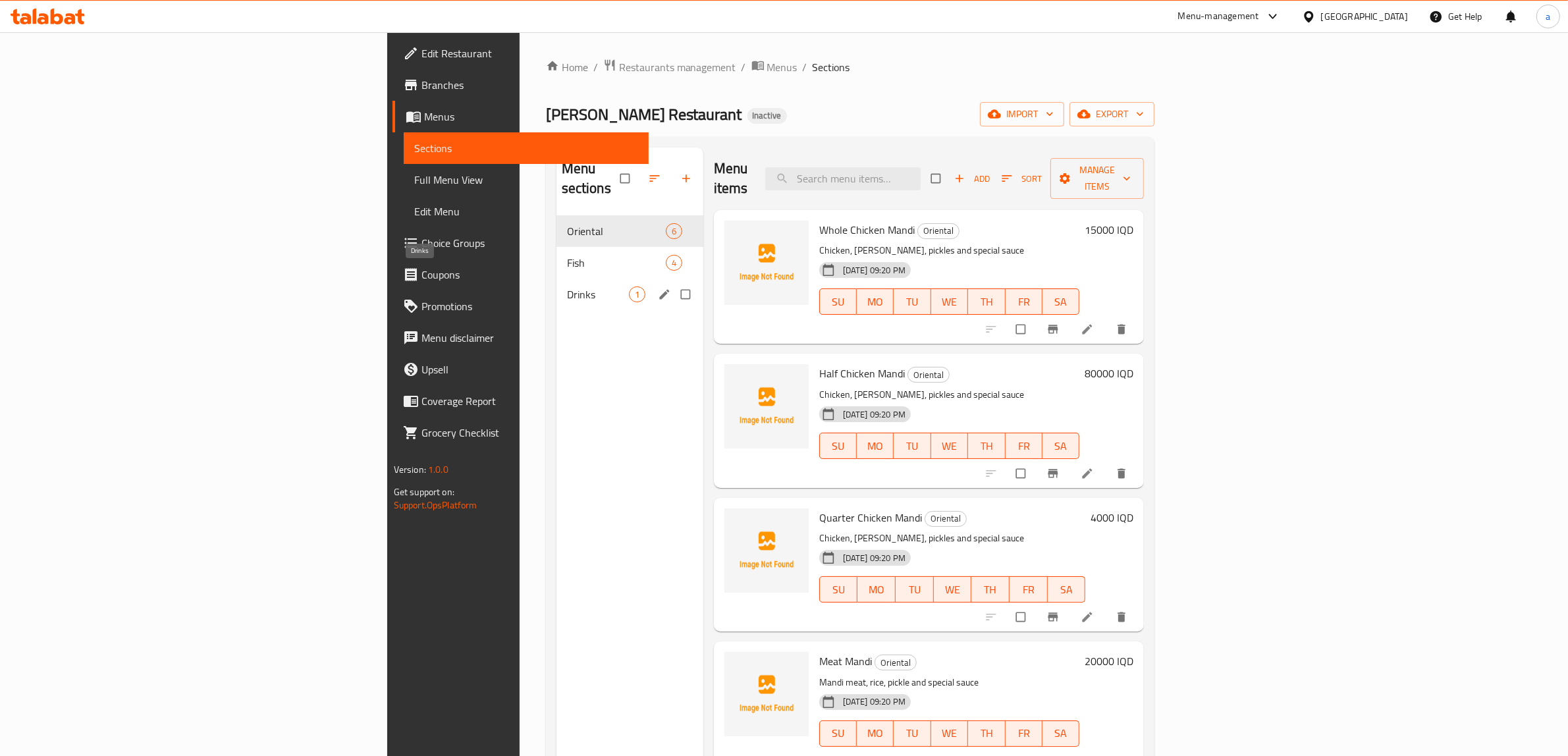
click at [567, 286] on span "Drinks" at bounding box center [598, 294] width 62 height 16
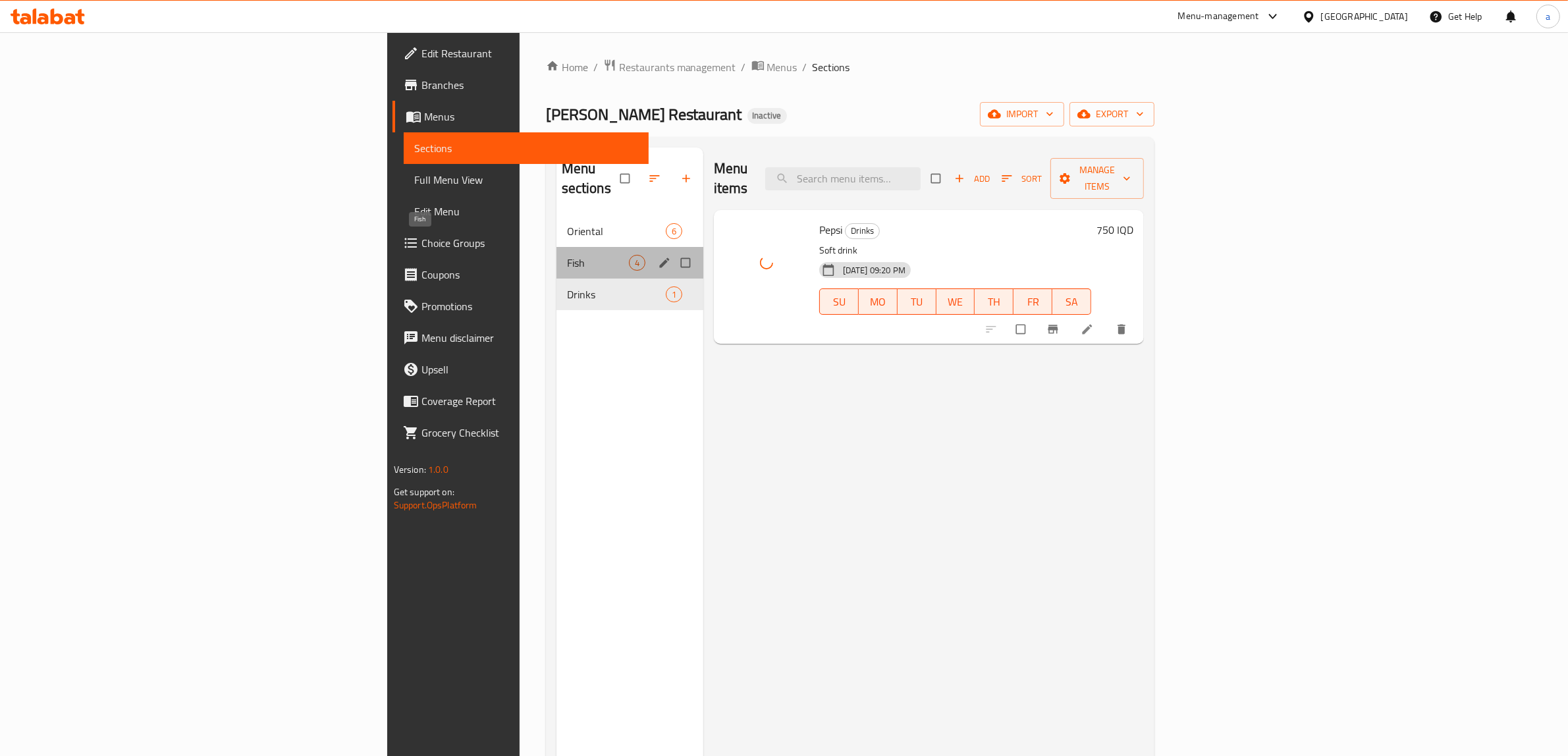
click at [567, 255] on span "Fish" at bounding box center [598, 262] width 62 height 16
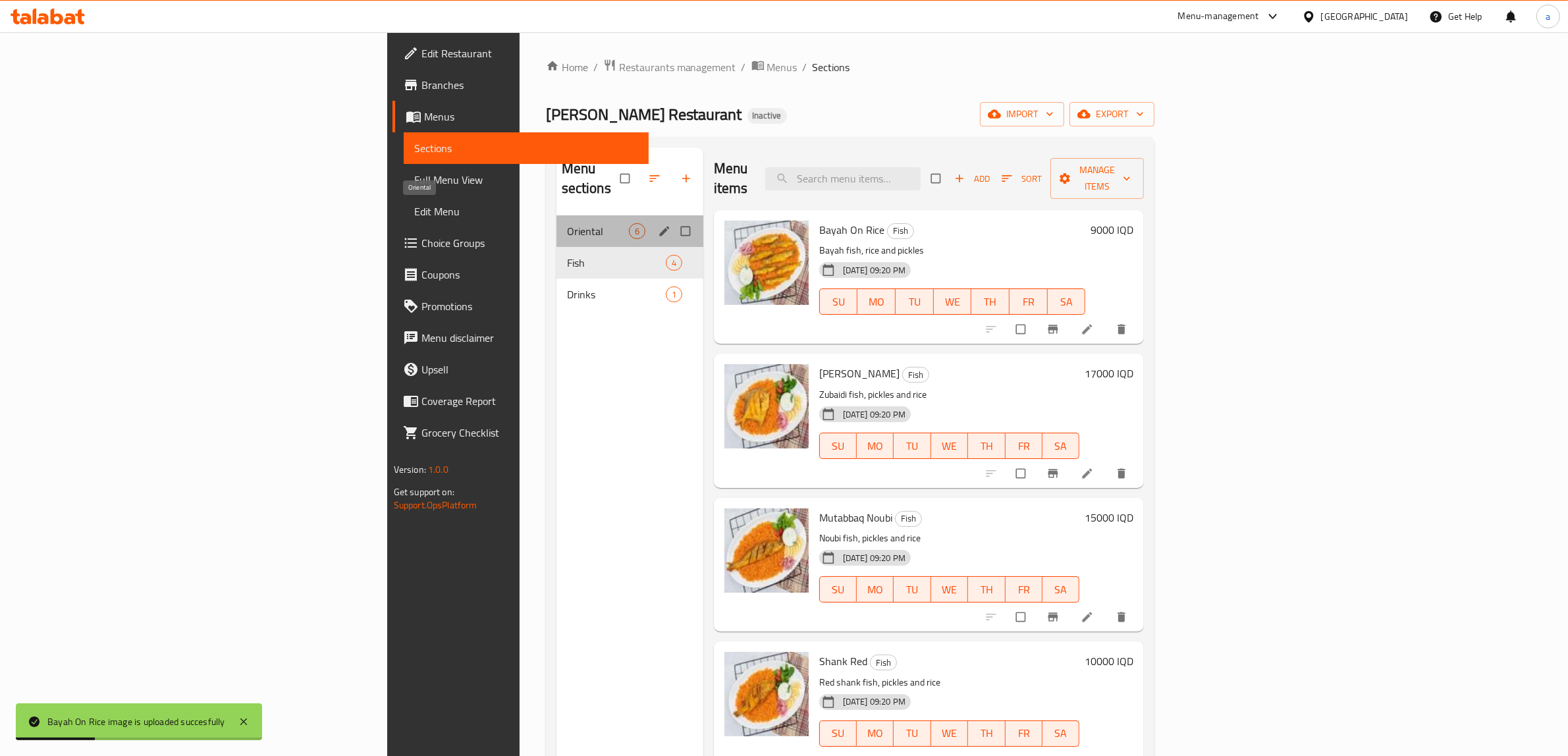
click at [567, 224] on span "Oriental" at bounding box center [598, 231] width 62 height 16
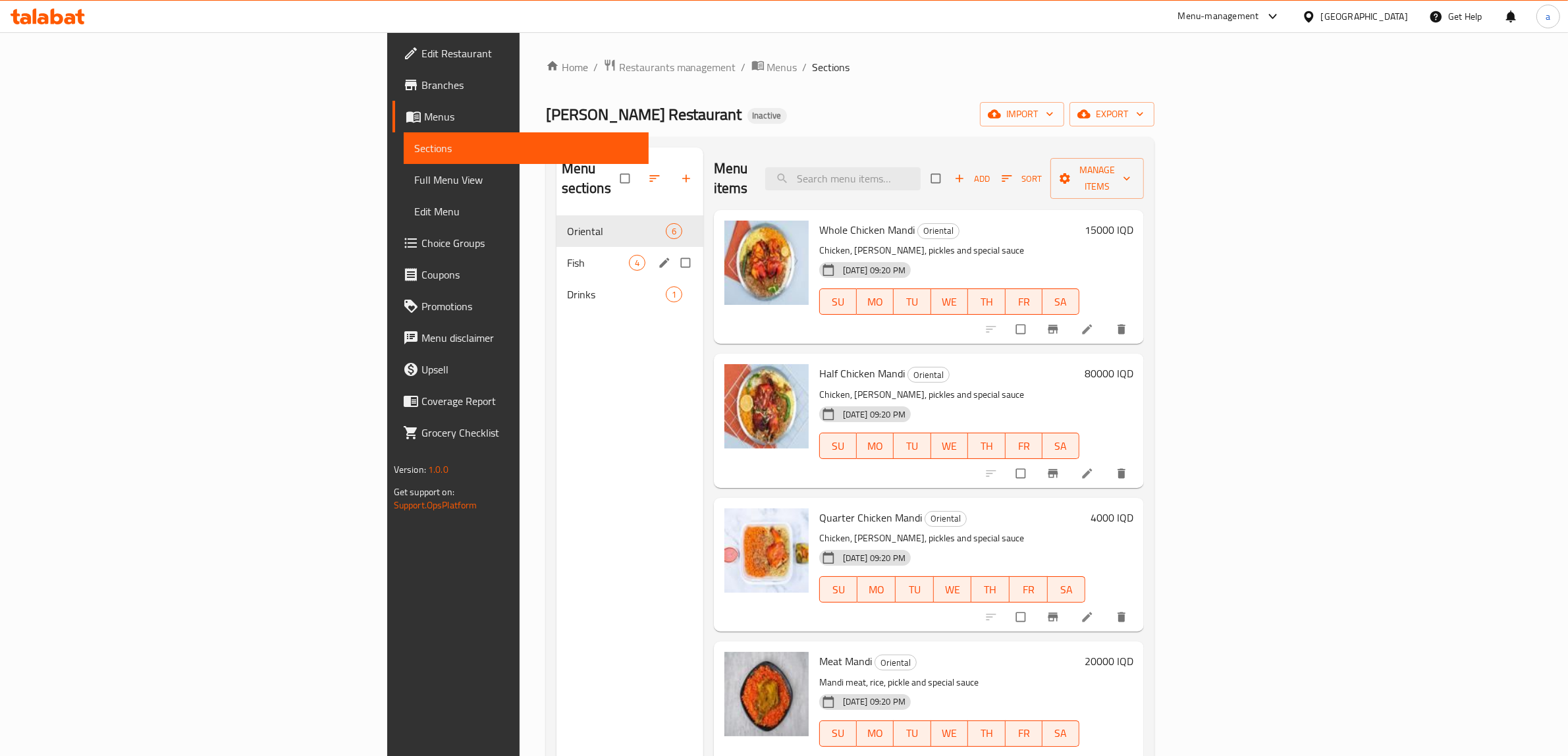
click at [567, 255] on span "Fish" at bounding box center [598, 262] width 62 height 16
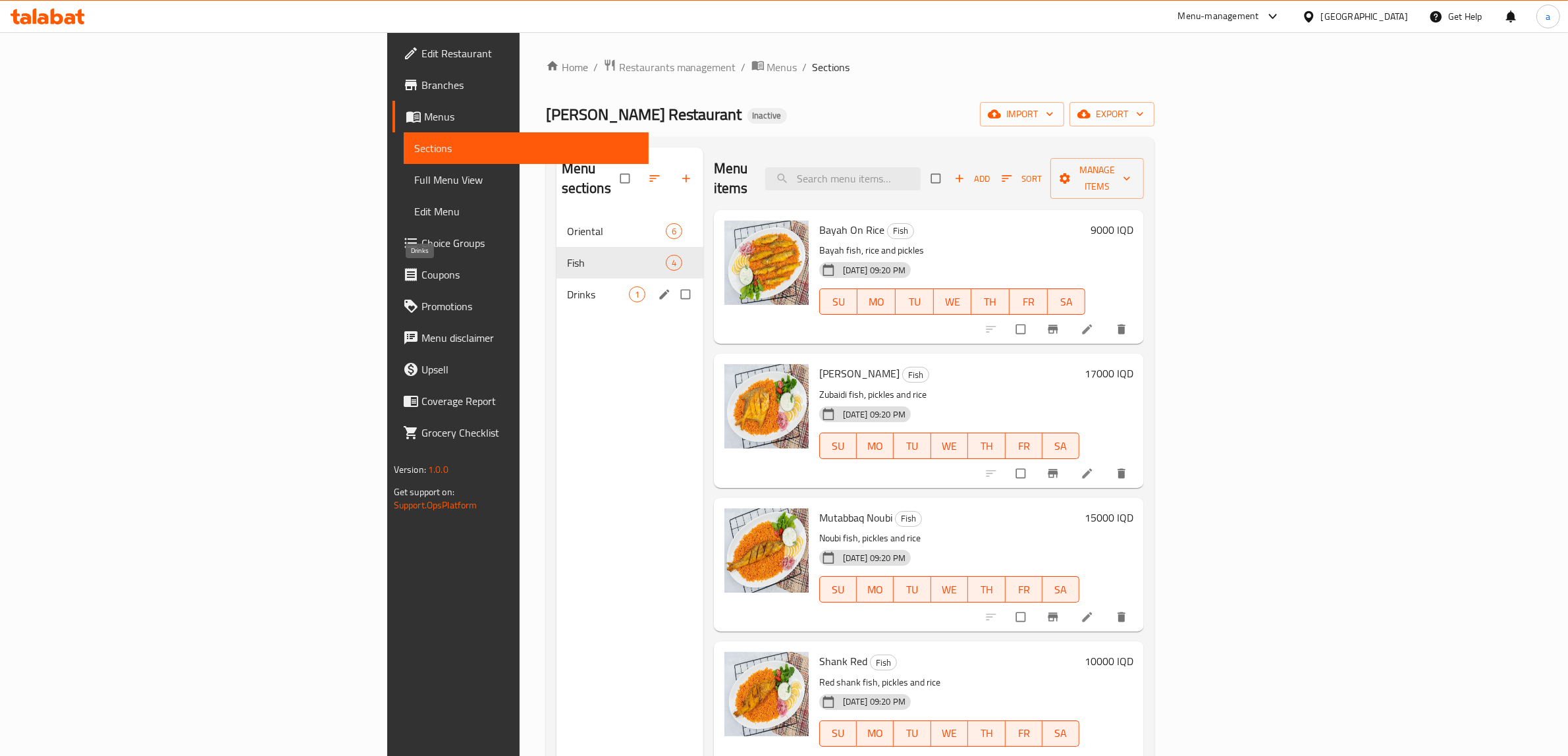
click at [567, 286] on span "Drinks" at bounding box center [598, 294] width 62 height 16
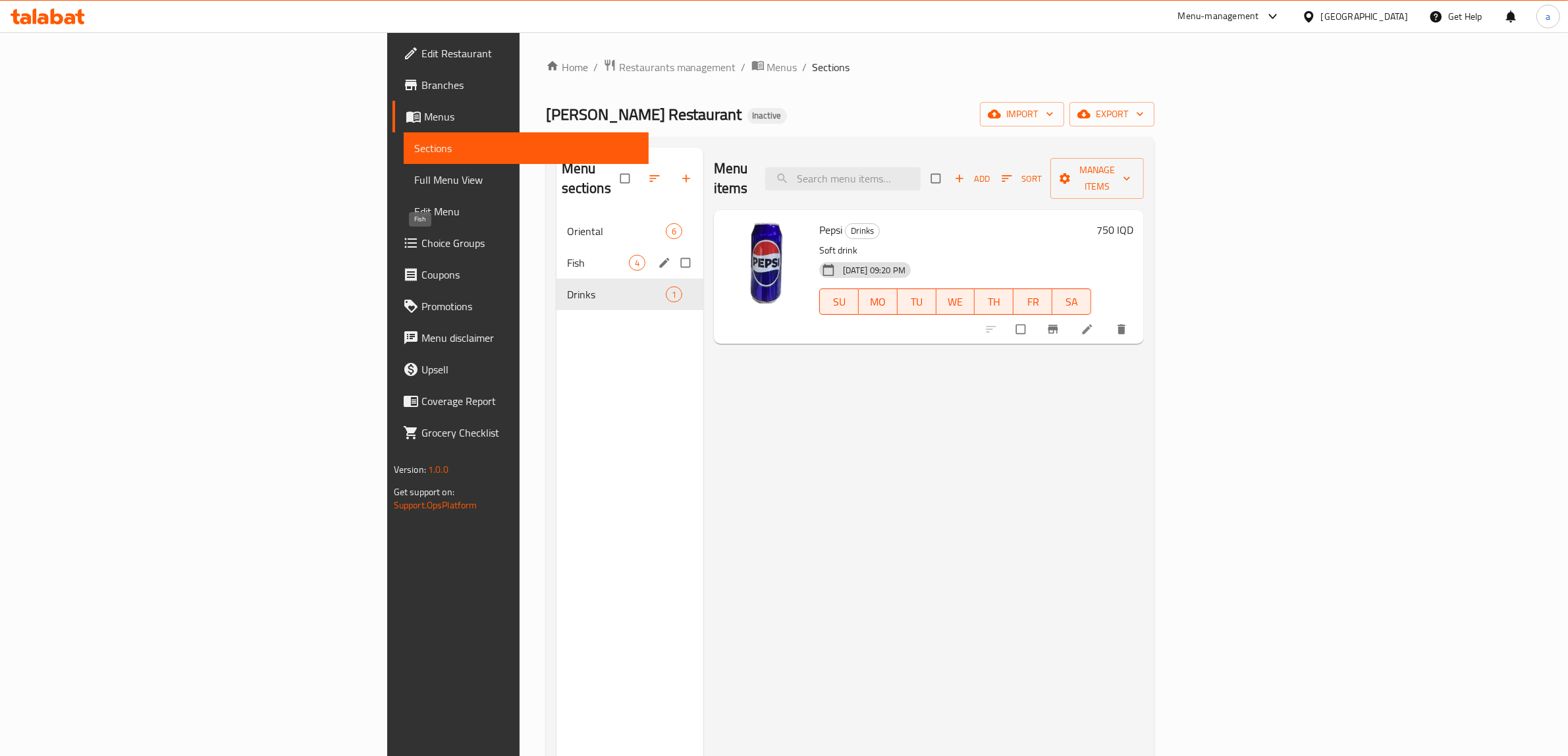
click at [567, 255] on span "Fish" at bounding box center [598, 262] width 62 height 16
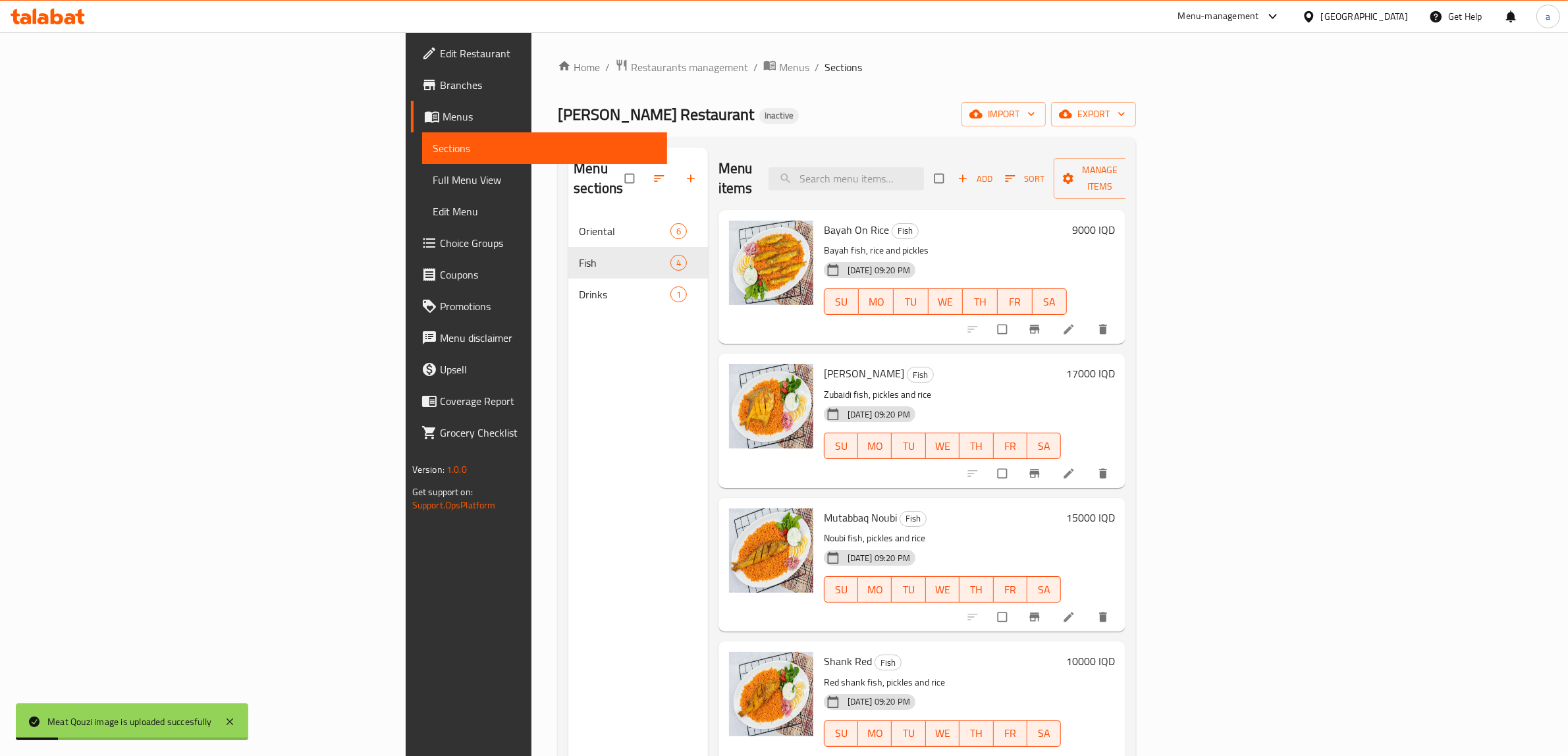
click at [440, 47] on span "Edit Restaurant" at bounding box center [548, 53] width 217 height 16
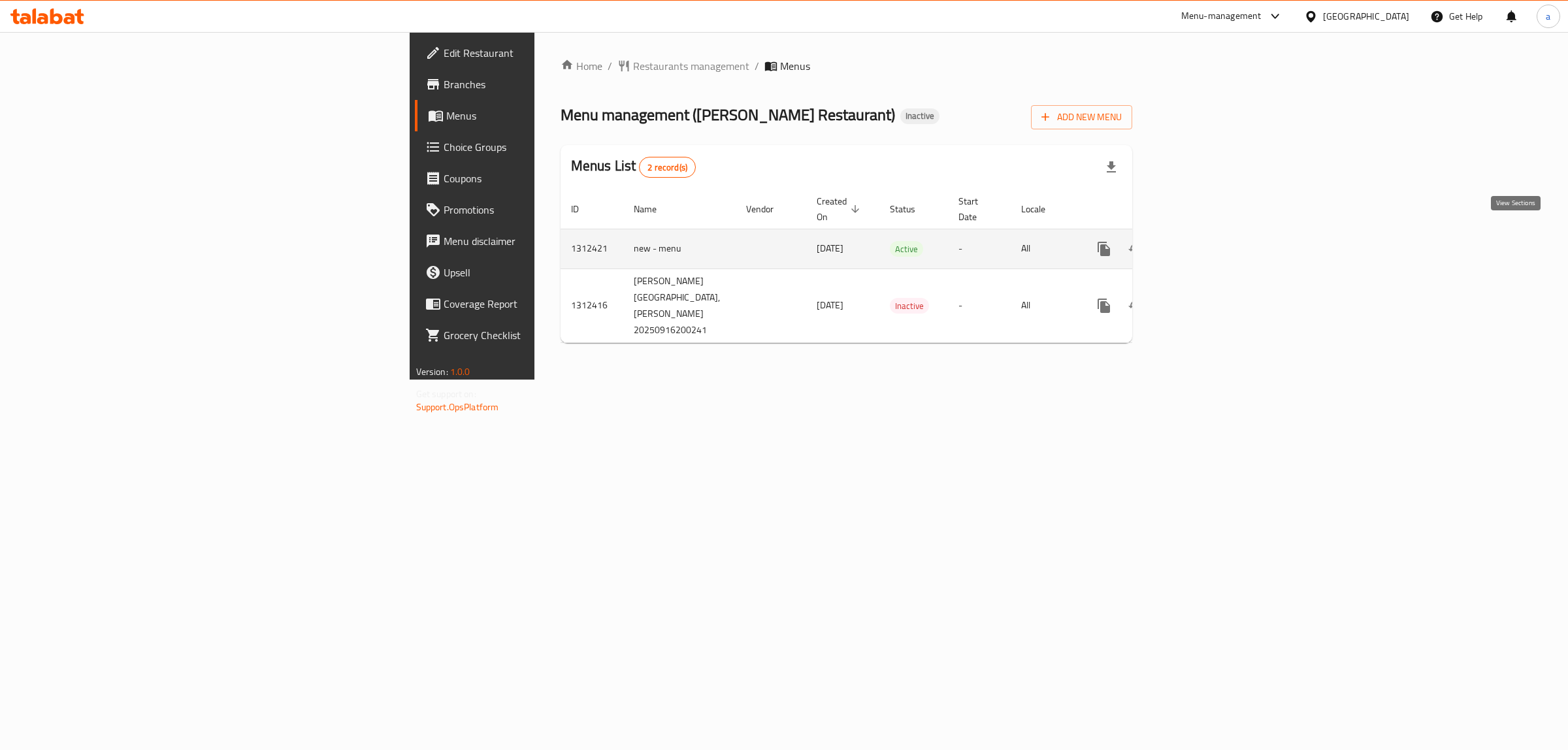
click at [1206, 241] on icon "enhanced table" at bounding box center [1198, 249] width 16 height 16
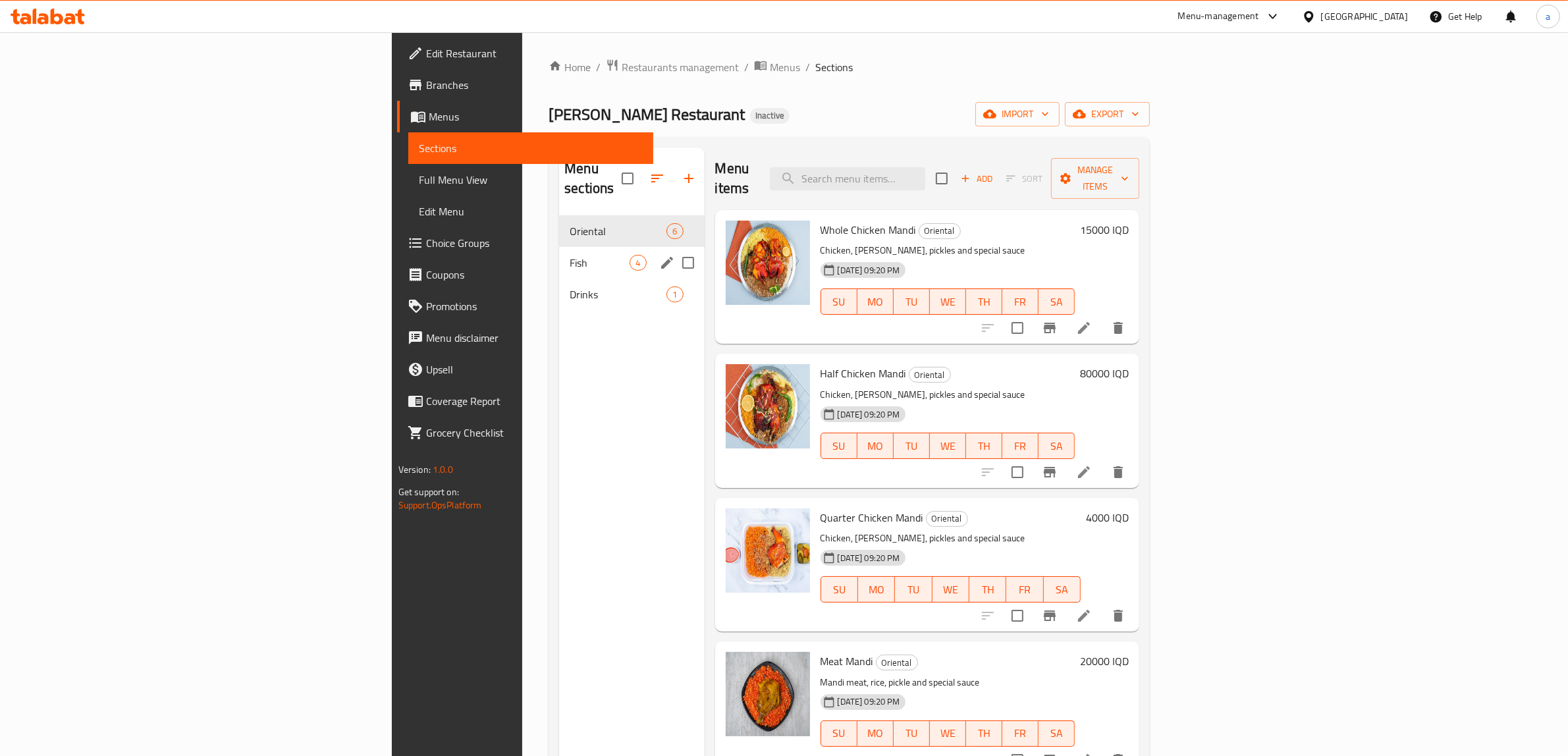
click at [559, 247] on div "Fish 4" at bounding box center [631, 263] width 145 height 32
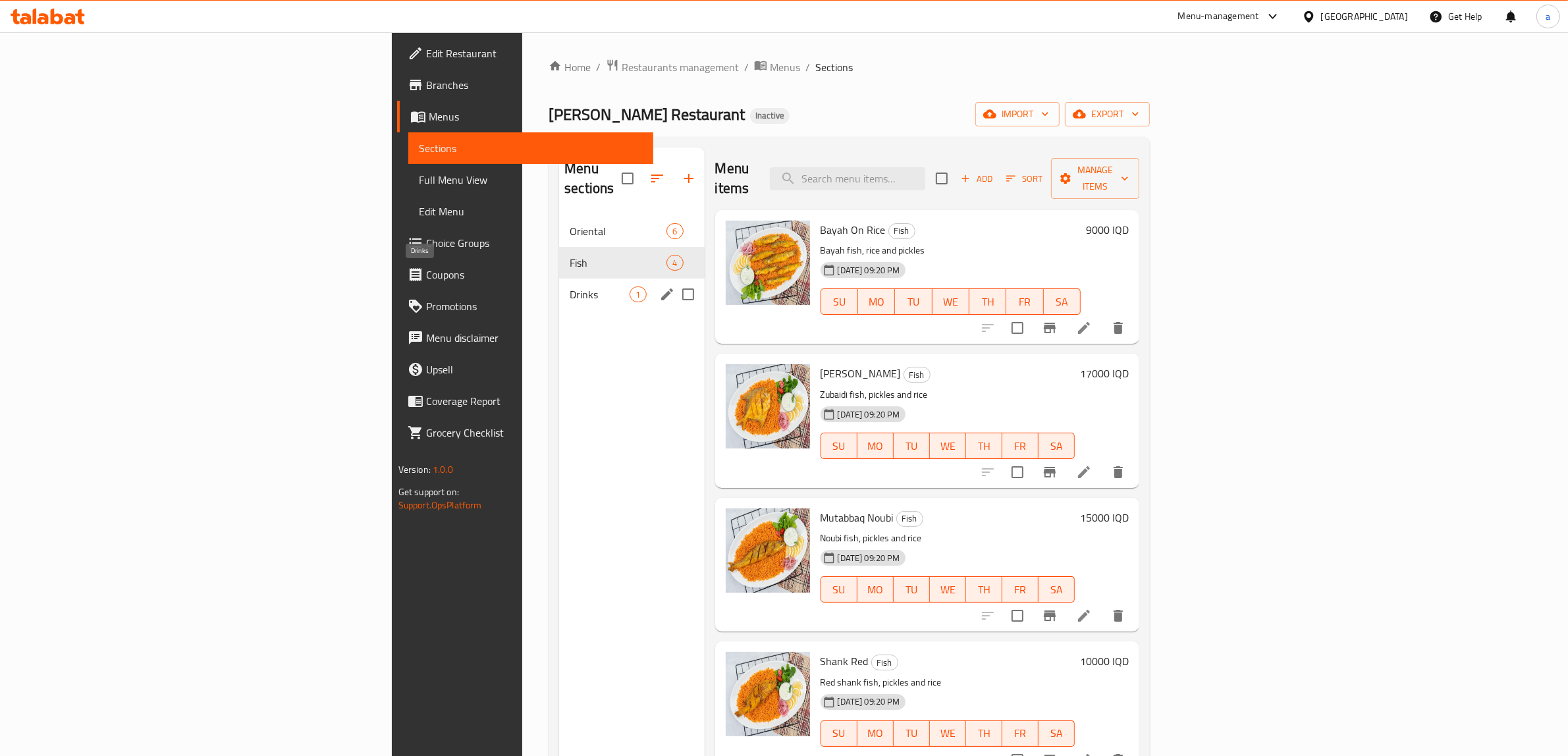
click at [569, 286] on span "Drinks" at bounding box center [599, 294] width 60 height 16
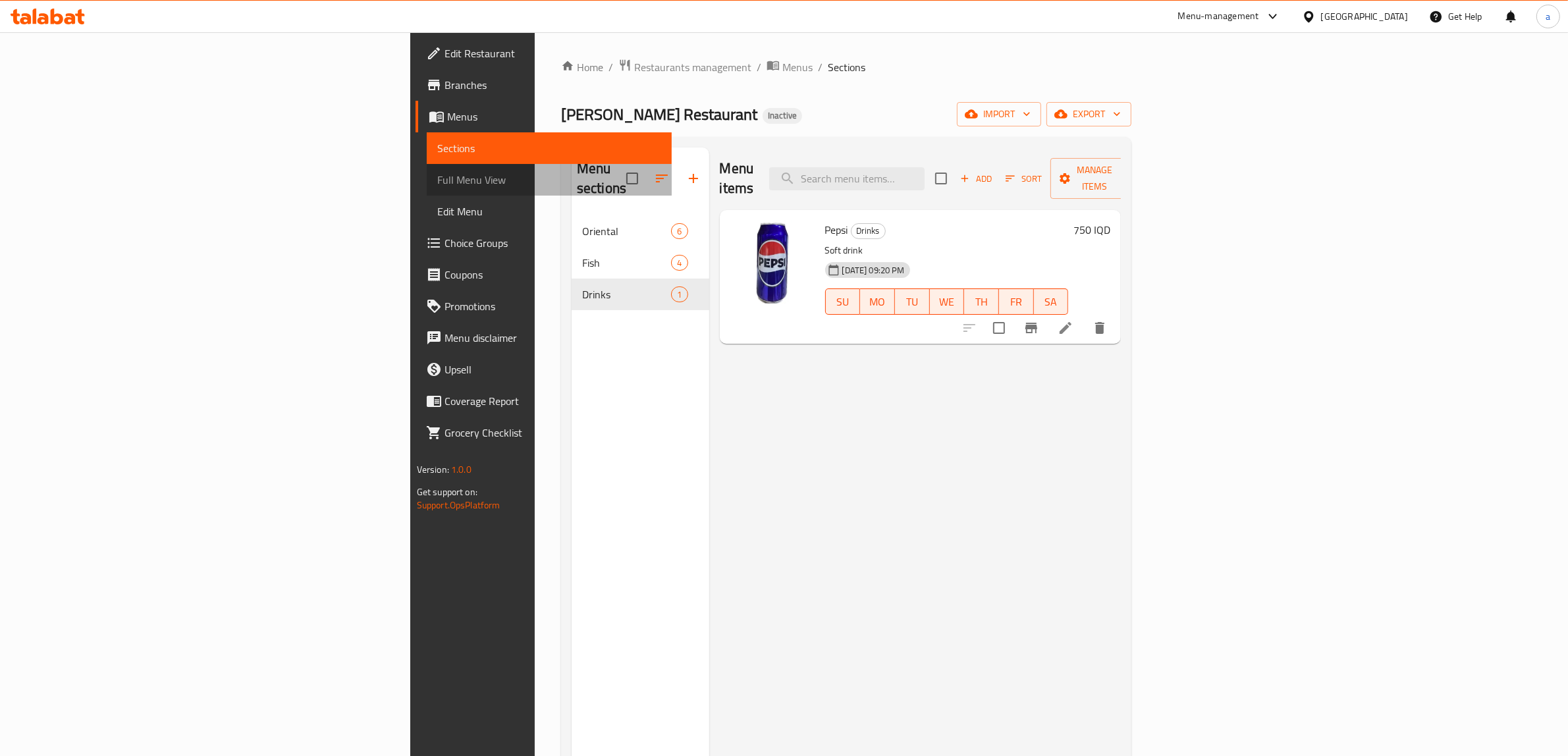
click at [437, 172] on span "Full Menu View" at bounding box center [549, 179] width 225 height 16
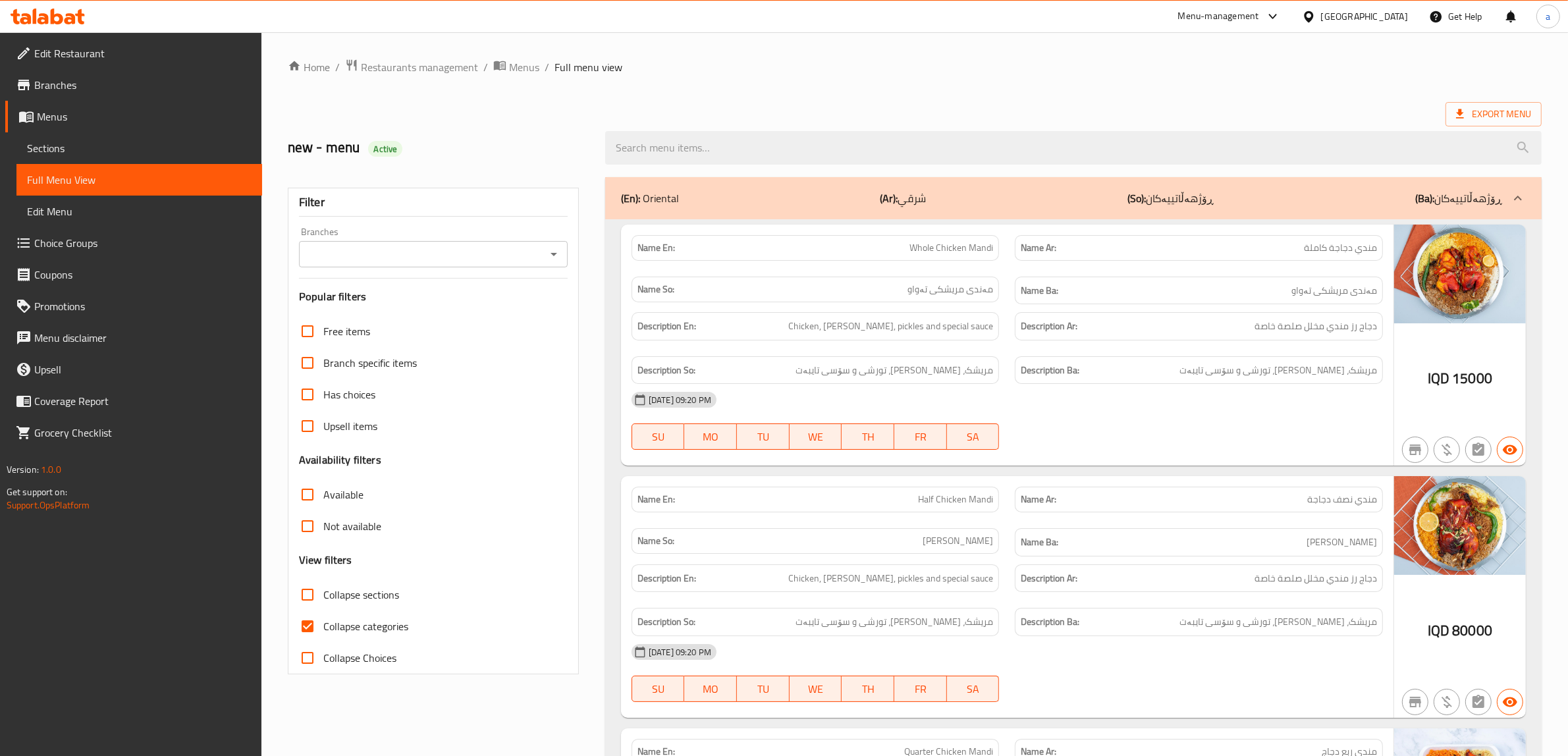
click at [558, 255] on icon "Open" at bounding box center [553, 254] width 16 height 16
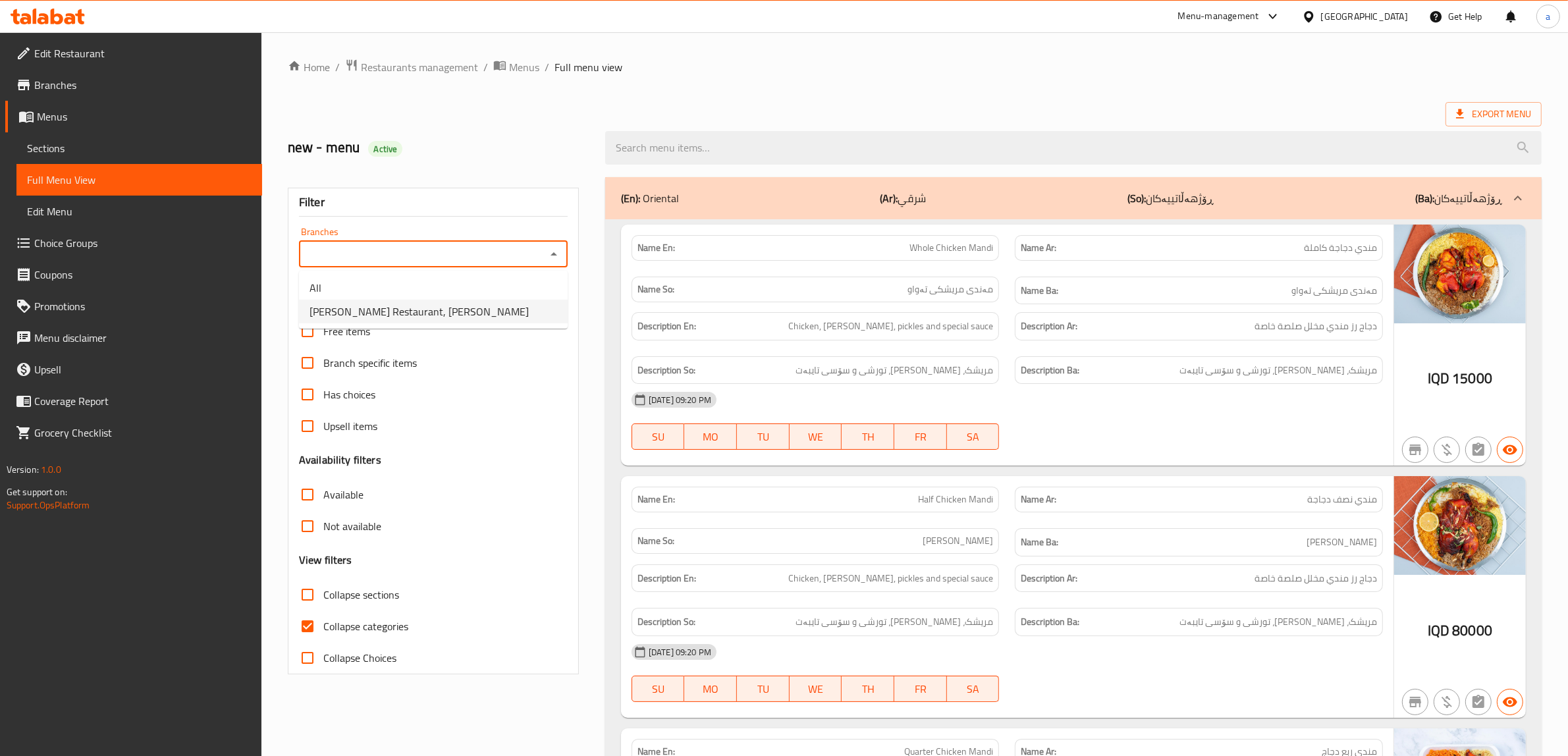
click at [519, 315] on li "Abu Ali Restaurant, Al Ashar" at bounding box center [433, 311] width 269 height 23
type input "Abu Ali Restaurant, Al Ashar"
click at [300, 617] on input "Collapse categories" at bounding box center [307, 626] width 32 height 32
checkbox input "false"
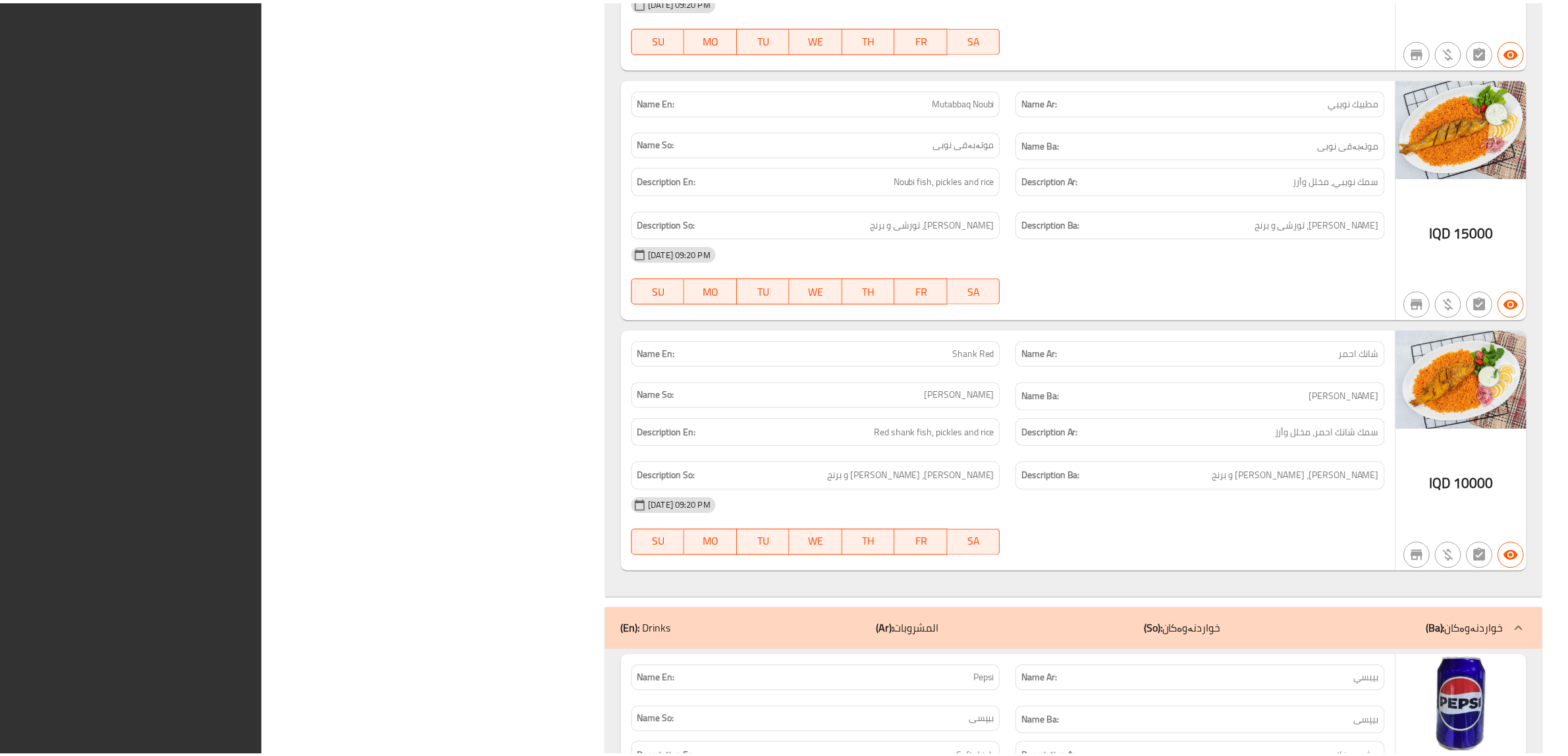
scroll to position [2699, 0]
